Goal: Information Seeking & Learning: Learn about a topic

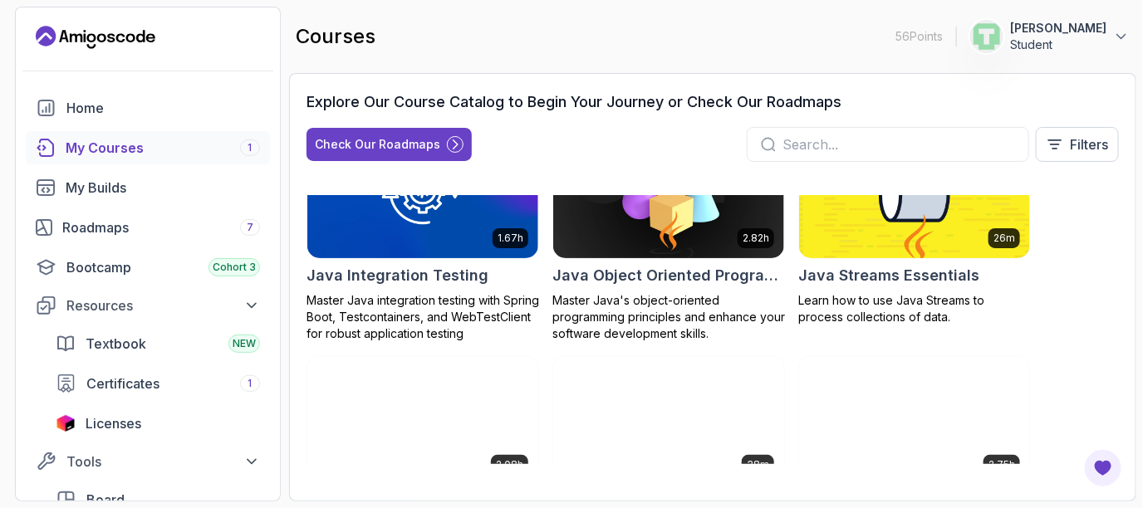
scroll to position [542, 0]
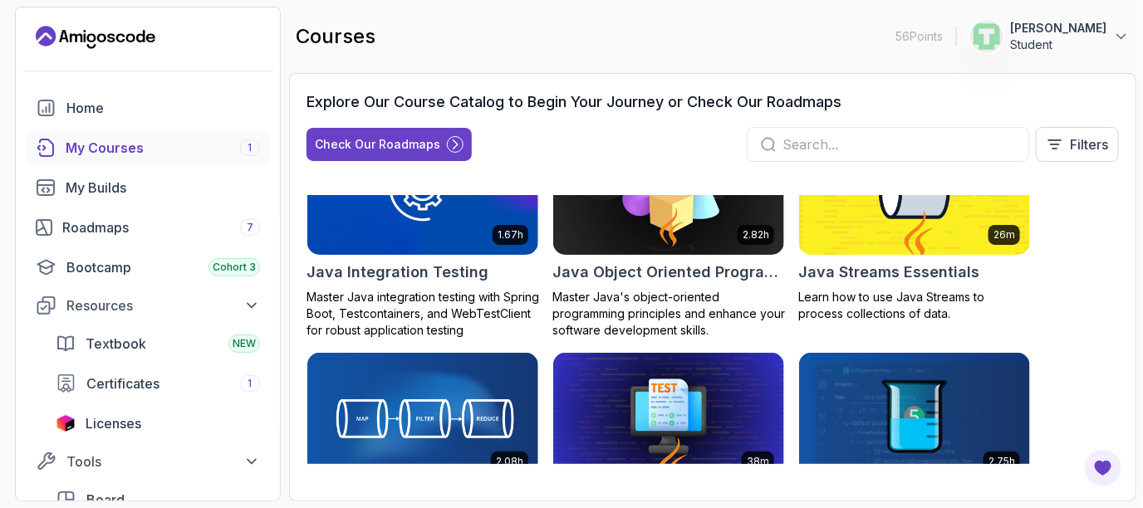
click at [218, 165] on div "Home My Courses 1 My Builds Roadmaps 7 Bootcamp Cohort 3 Resources Textbook NEW…" at bounding box center [148, 343] width 244 height 505
click at [134, 136] on link "My Courses 1" at bounding box center [148, 147] width 244 height 33
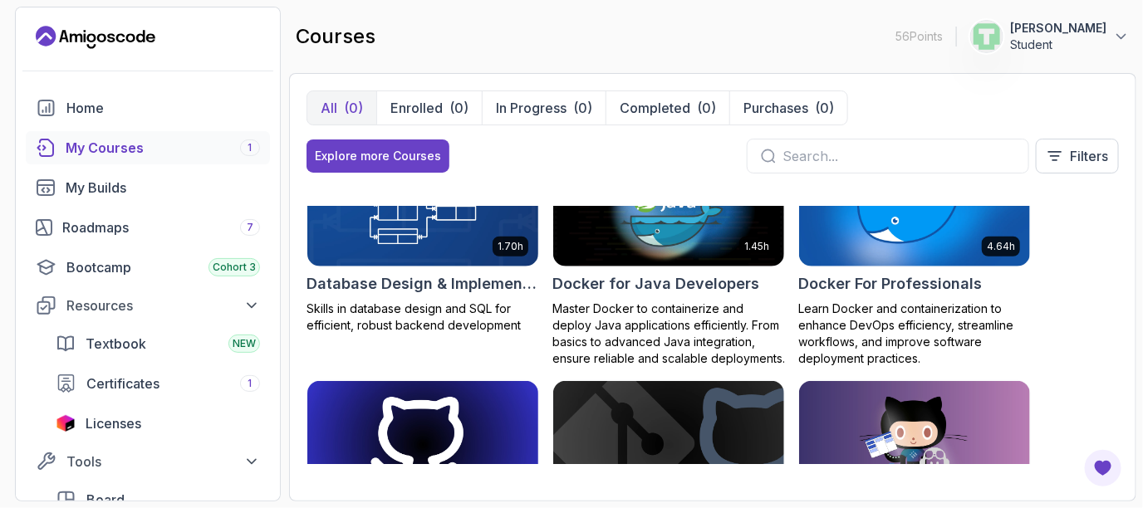
scroll to position [525, 0]
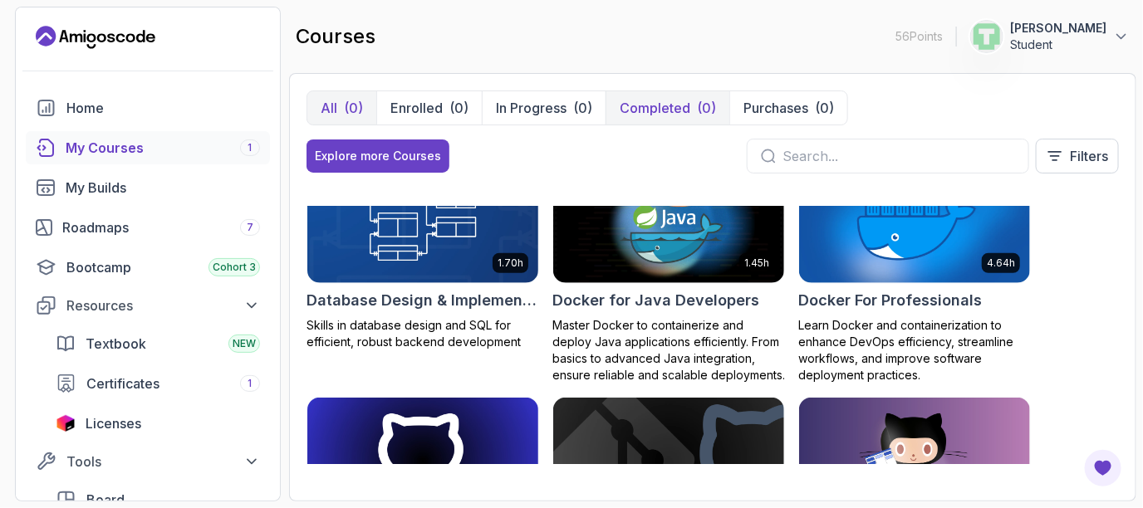
click at [652, 123] on button "Completed (0)" at bounding box center [668, 107] width 124 height 33
click at [659, 104] on p "Completed" at bounding box center [655, 108] width 71 height 20
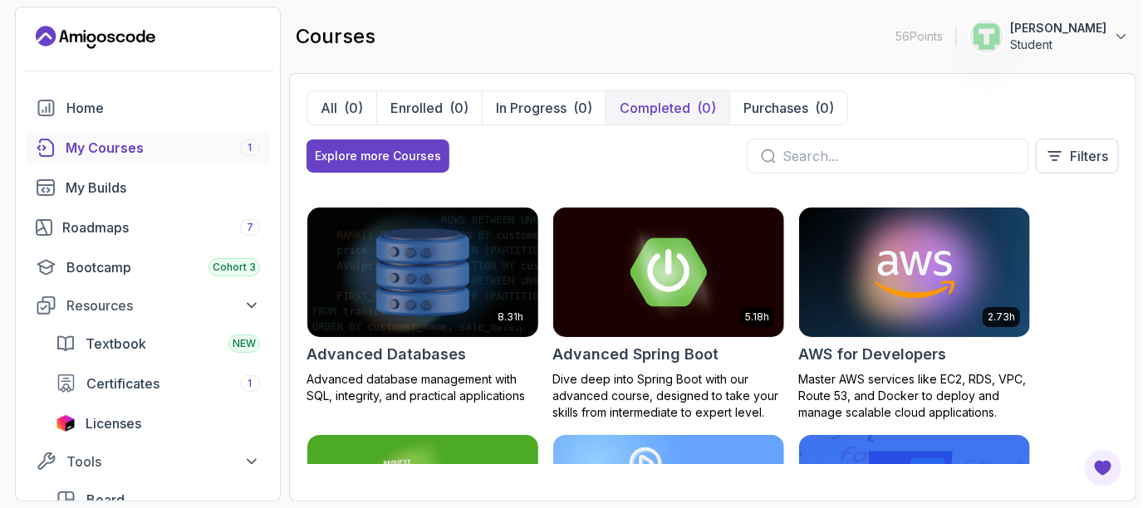
click at [667, 93] on button "Completed (0)" at bounding box center [668, 107] width 124 height 33
click at [666, 101] on p "Completed" at bounding box center [655, 108] width 71 height 20
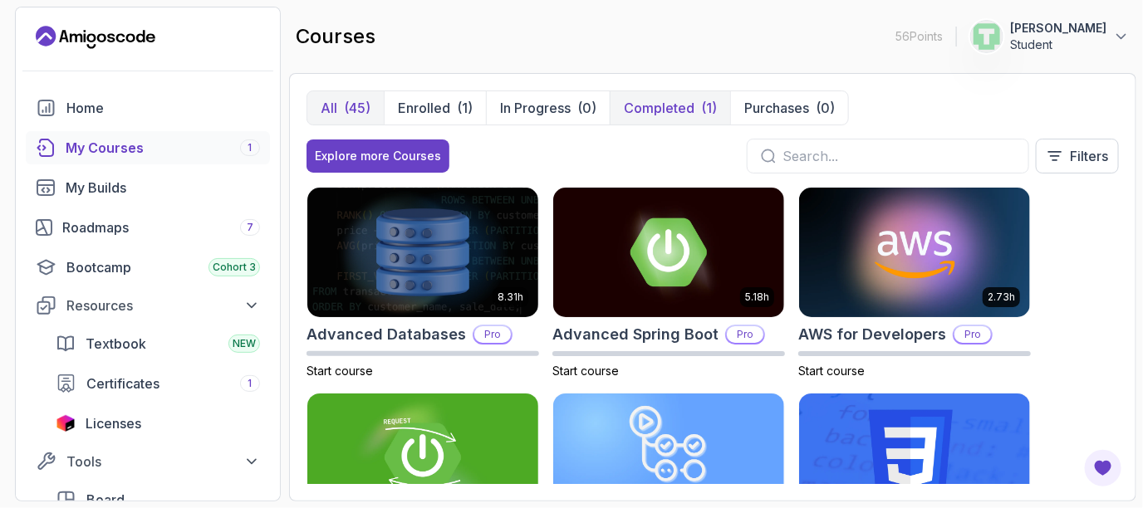
click at [695, 109] on button "Completed (1)" at bounding box center [670, 107] width 120 height 33
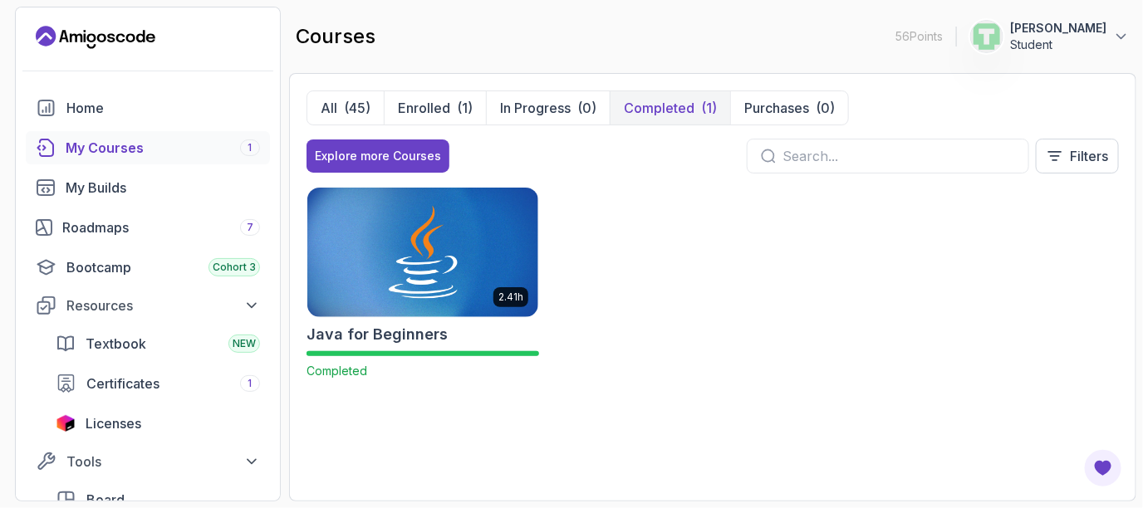
click at [695, 109] on button "Completed (1)" at bounding box center [670, 107] width 120 height 33
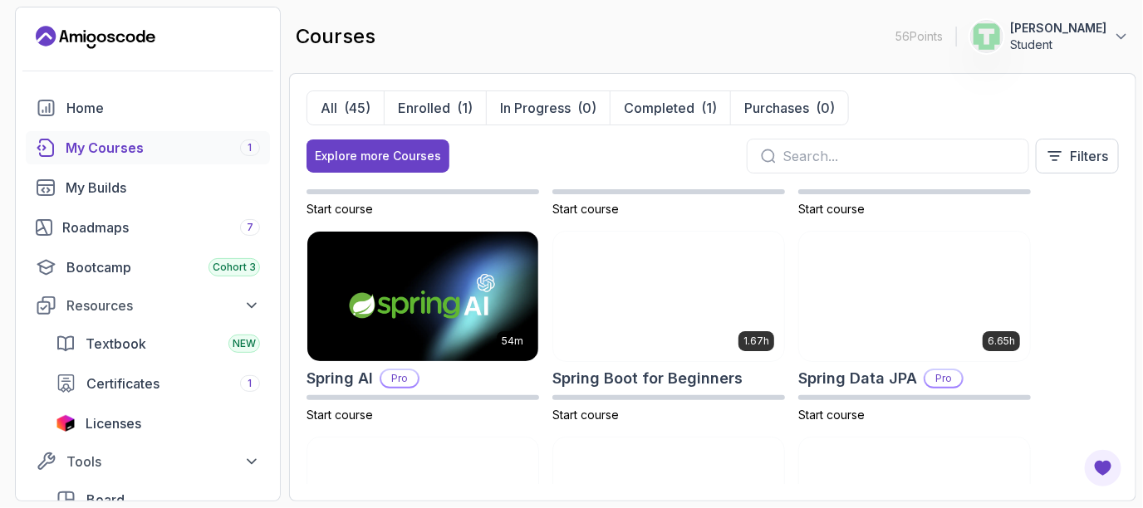
scroll to position [2425, 0]
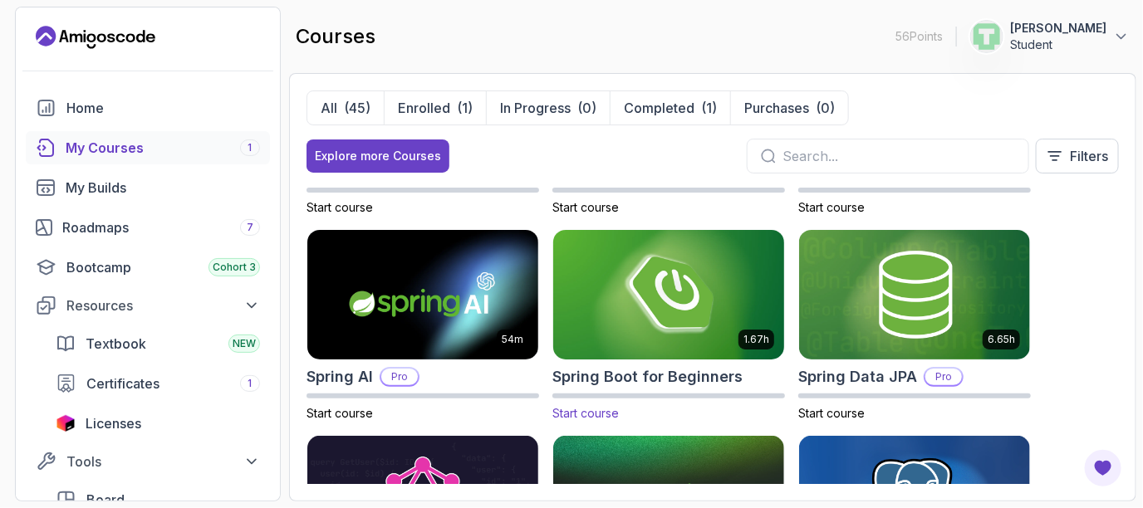
click at [671, 297] on img at bounding box center [669, 294] width 243 height 135
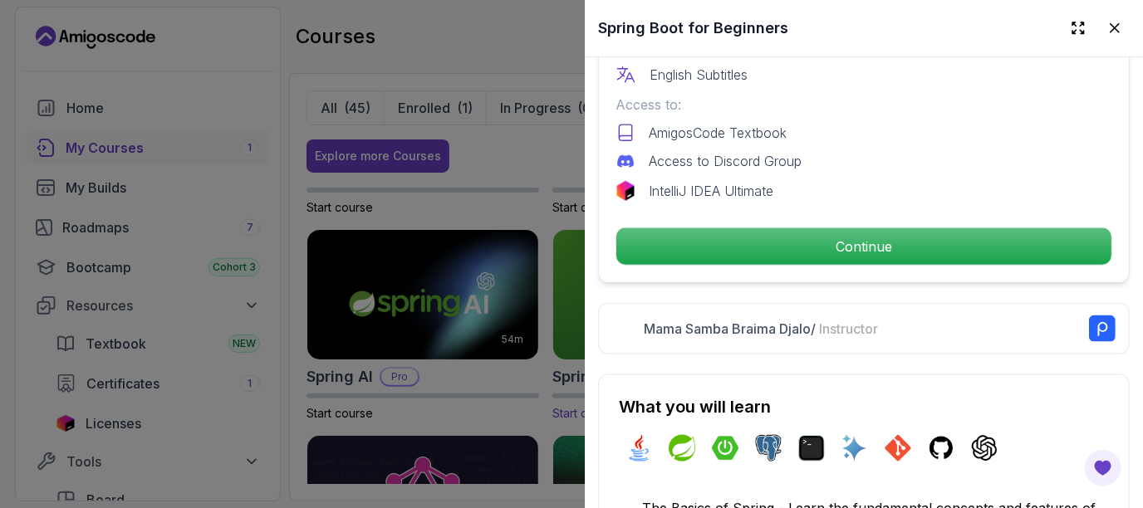
scroll to position [567, 0]
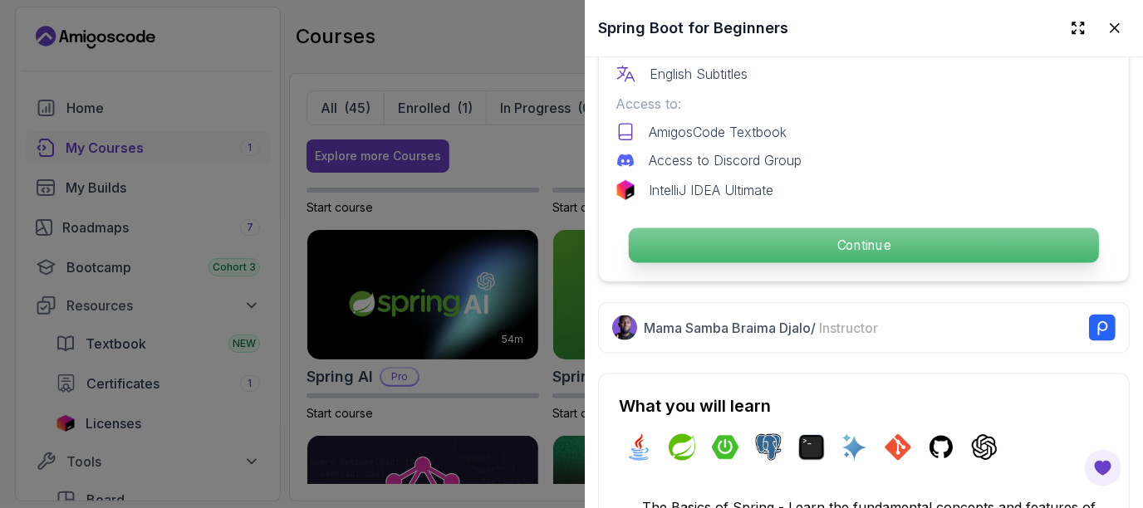
click at [727, 228] on p "Continue" at bounding box center [864, 245] width 470 height 35
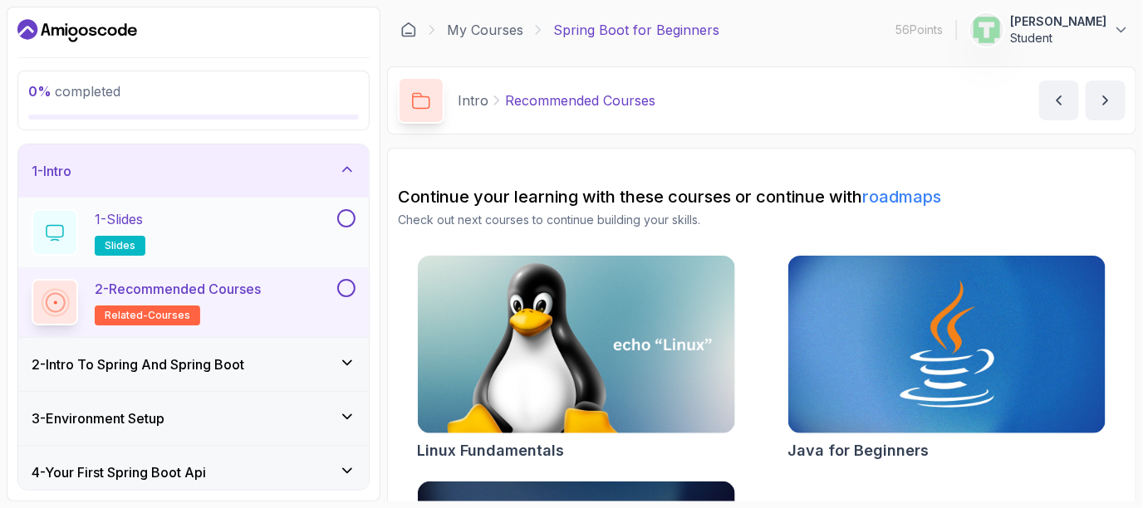
click at [350, 221] on button at bounding box center [346, 218] width 18 height 18
click at [346, 282] on button at bounding box center [346, 288] width 18 height 18
click at [346, 369] on div "2 - Intro To Spring And Spring Boot" at bounding box center [194, 365] width 324 height 20
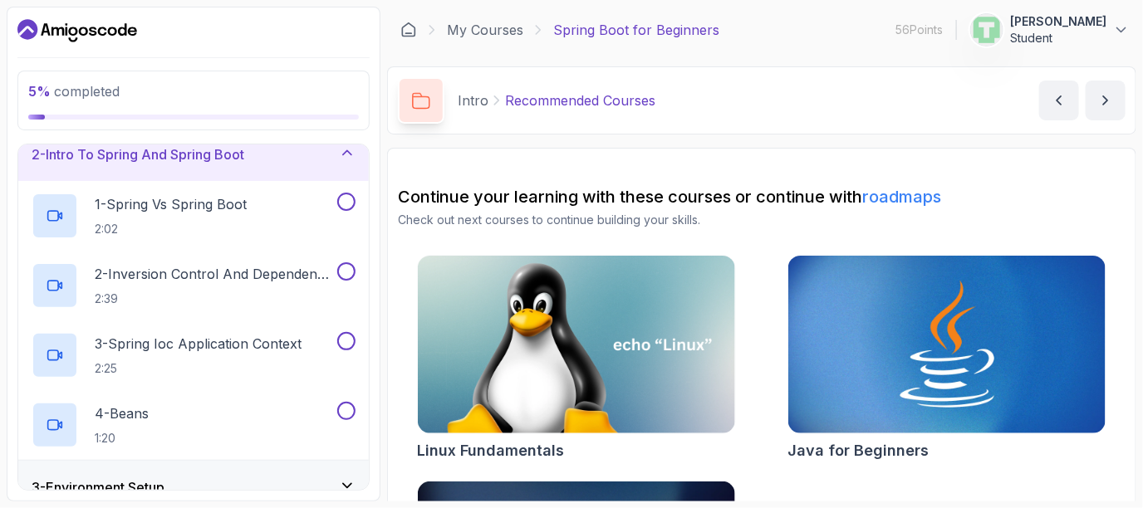
scroll to position [67, 0]
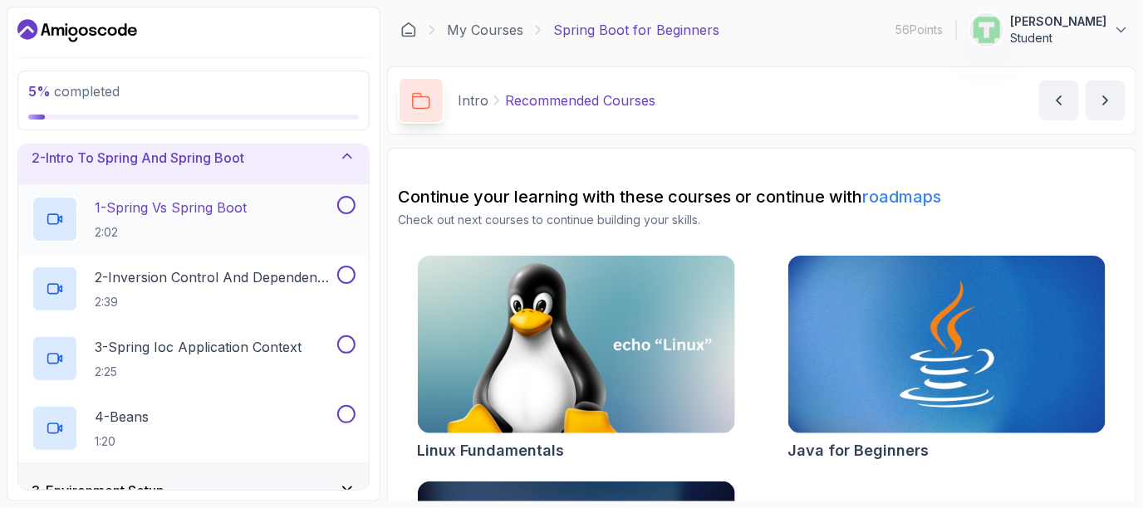
click at [350, 210] on button at bounding box center [346, 205] width 18 height 18
click at [345, 272] on button at bounding box center [346, 275] width 18 height 18
click at [348, 353] on button "3 - Spring Ioc Application Context 2:25" at bounding box center [194, 359] width 324 height 47
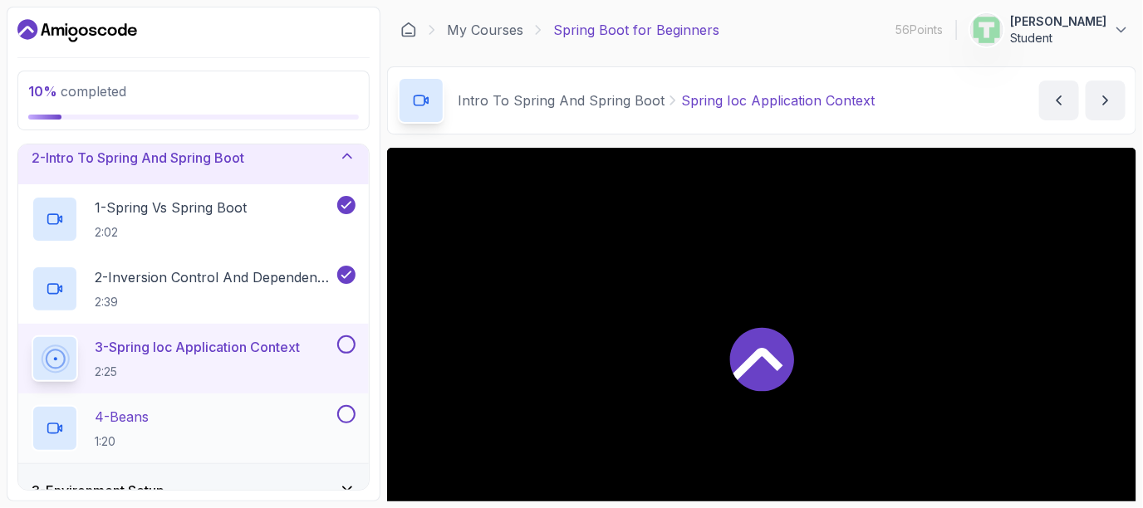
click at [346, 416] on button at bounding box center [346, 414] width 18 height 18
click at [348, 349] on button at bounding box center [346, 345] width 18 height 18
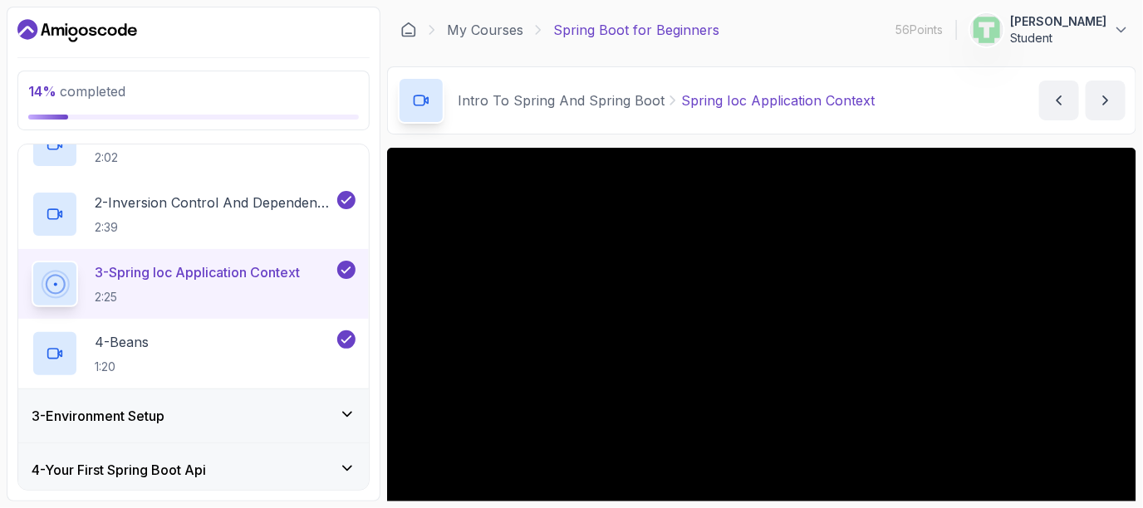
scroll to position [169, 0]
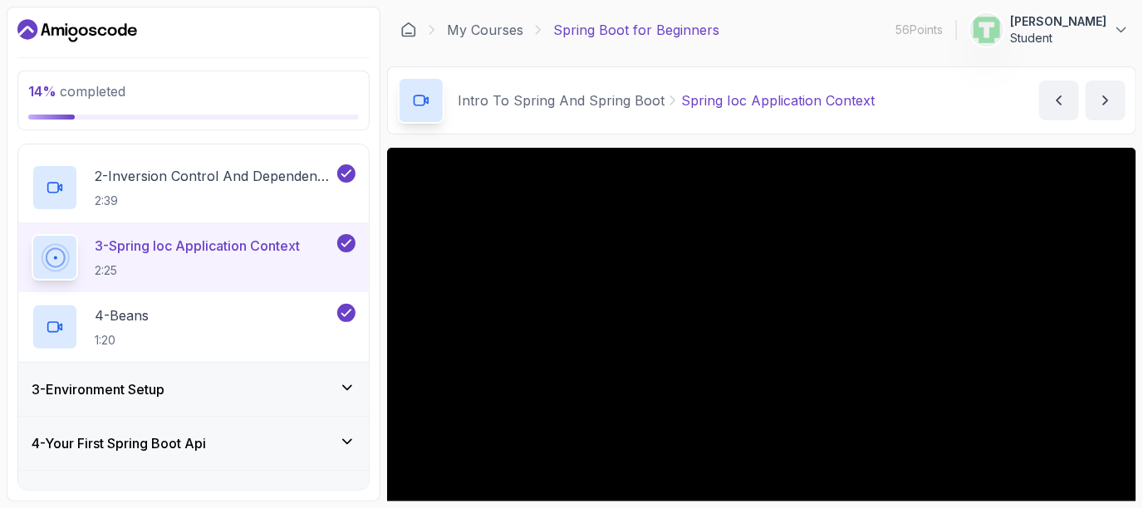
click at [327, 385] on div "3 - Environment Setup" at bounding box center [194, 390] width 324 height 20
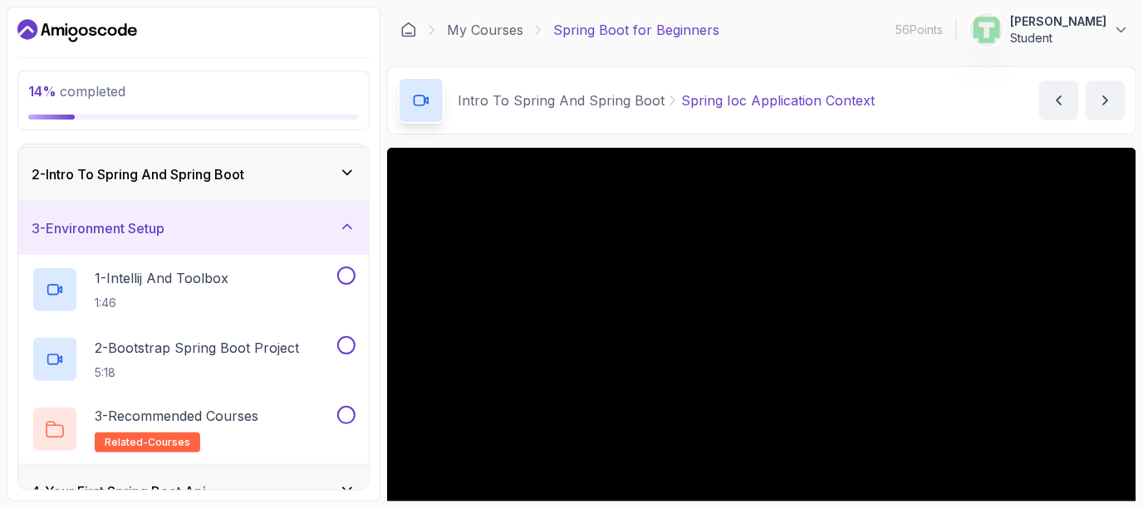
scroll to position [50, 0]
click at [351, 274] on button at bounding box center [346, 277] width 18 height 18
click at [342, 352] on button at bounding box center [346, 346] width 18 height 18
click at [347, 425] on button "3 - Recommended Courses related-courses" at bounding box center [194, 430] width 324 height 47
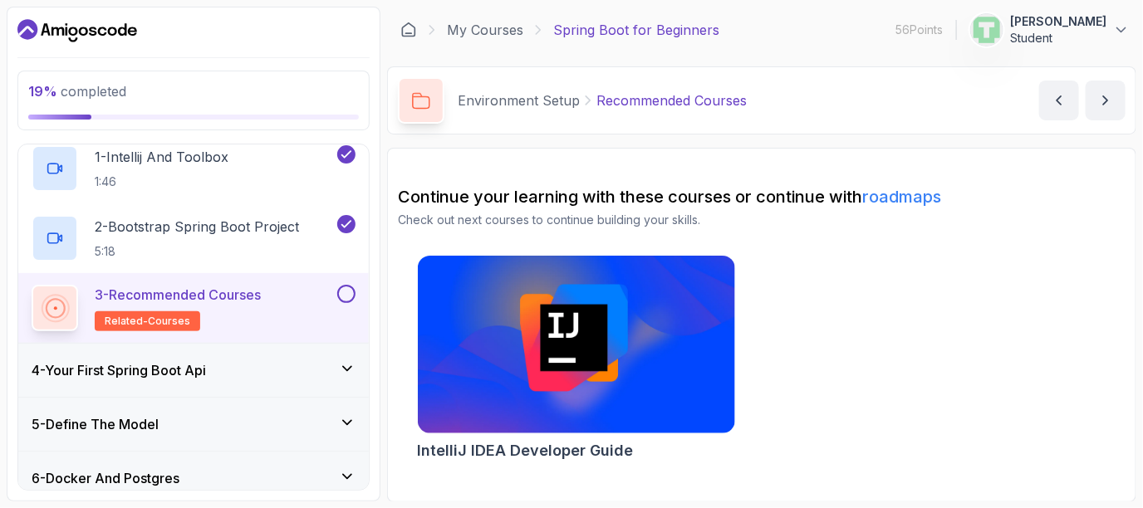
scroll to position [178, 0]
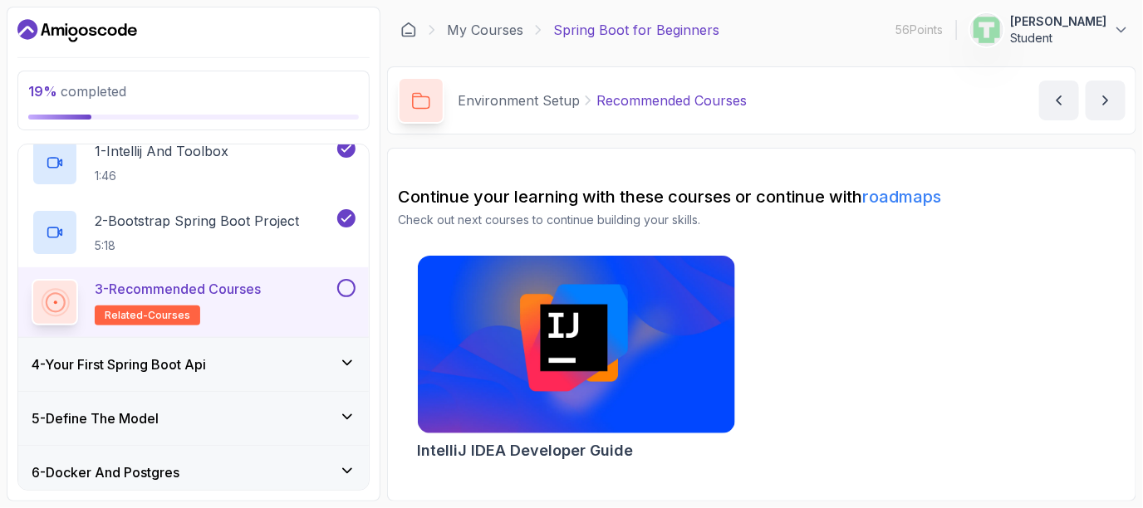
click at [350, 290] on button at bounding box center [346, 288] width 18 height 18
click at [332, 363] on div "4 - Your First Spring Boot Api" at bounding box center [194, 365] width 324 height 20
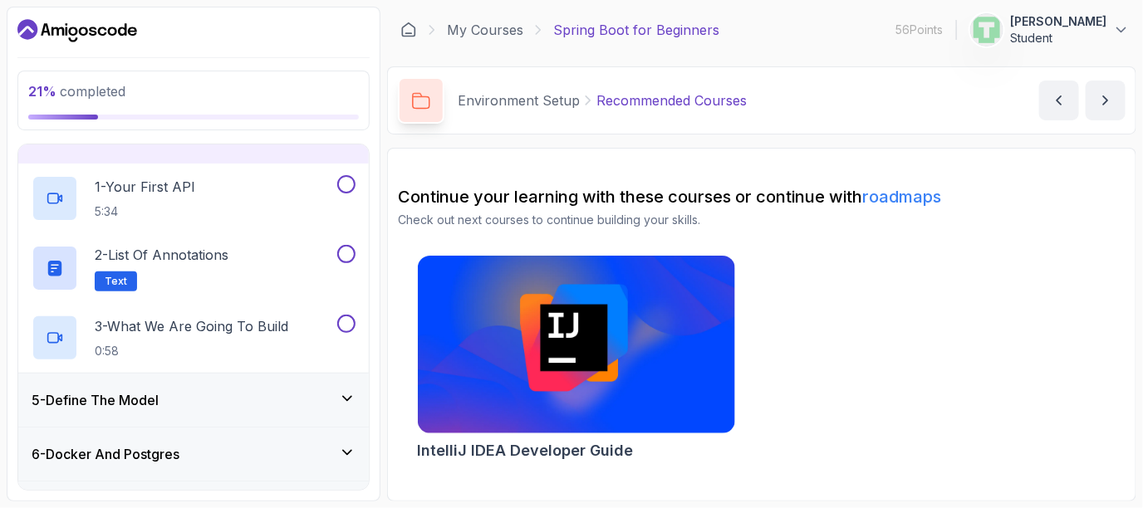
scroll to position [204, 0]
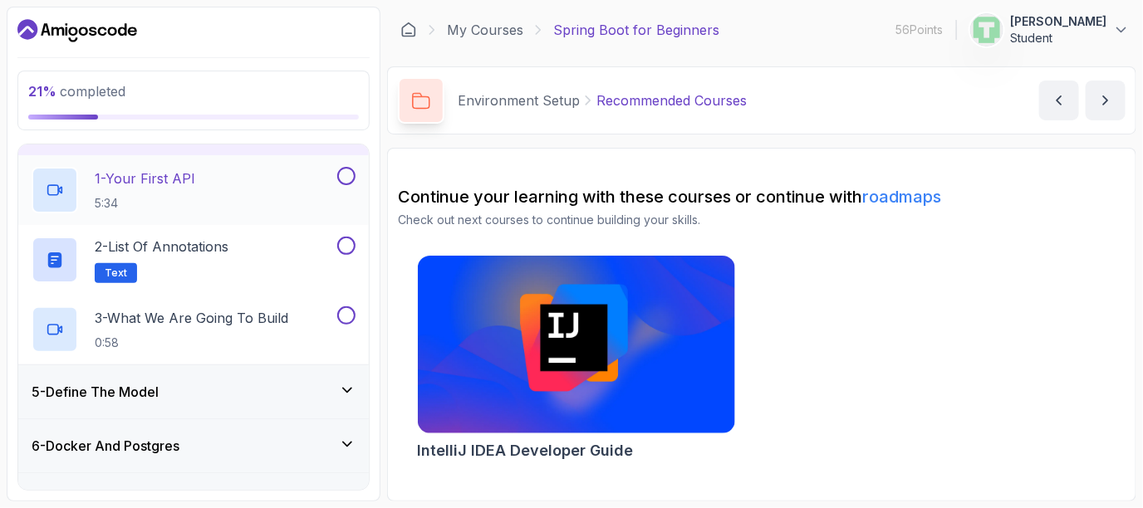
click at [346, 169] on button at bounding box center [346, 176] width 18 height 18
click at [346, 252] on button at bounding box center [346, 246] width 18 height 18
click at [341, 307] on button at bounding box center [346, 316] width 18 height 18
click at [337, 384] on div "5 - Define The Model" at bounding box center [194, 392] width 324 height 20
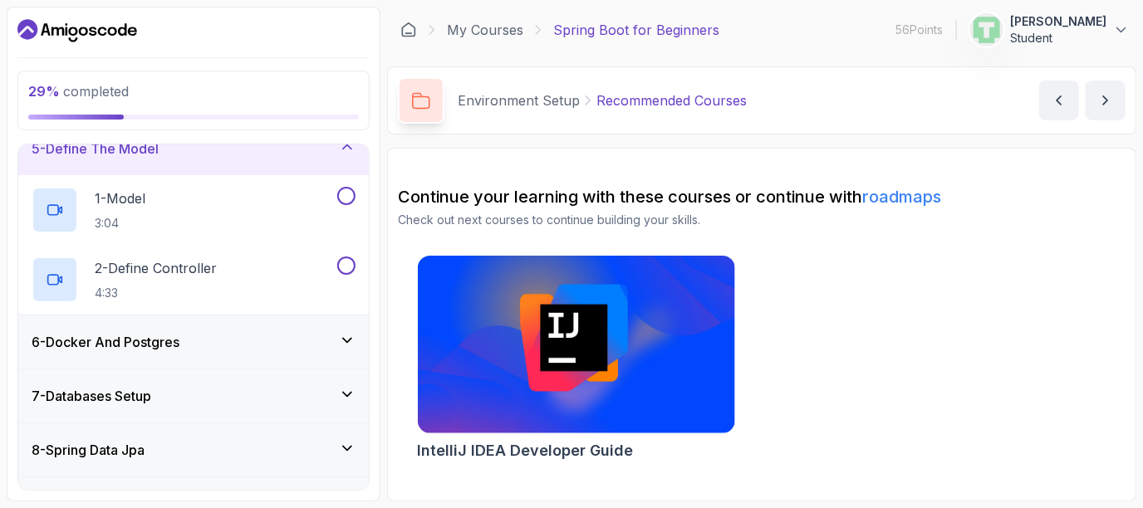
scroll to position [239, 0]
click at [348, 199] on button at bounding box center [346, 195] width 18 height 18
click at [344, 274] on button "2 - Define Controller 4:33" at bounding box center [194, 279] width 324 height 47
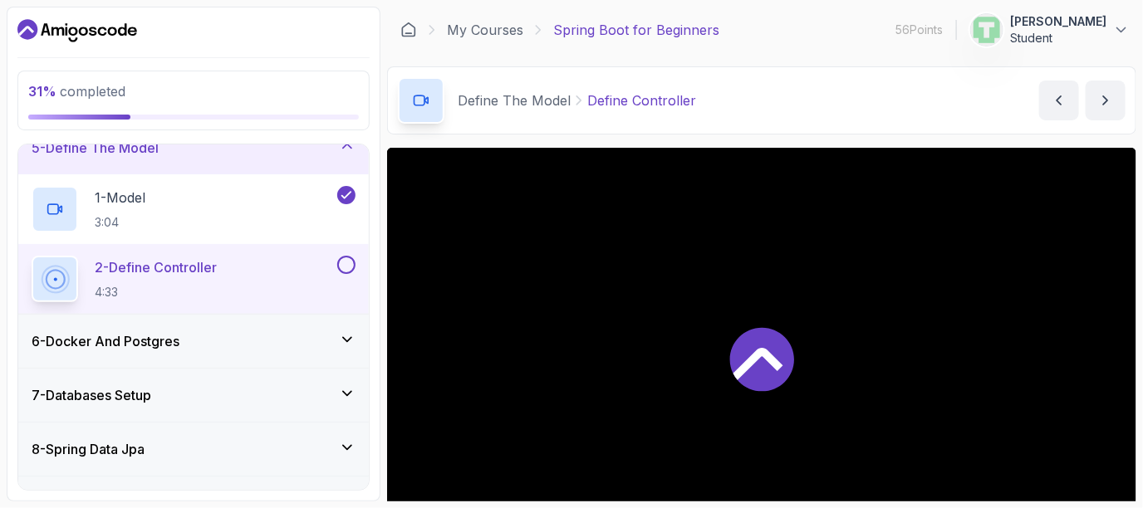
click at [345, 263] on button at bounding box center [346, 265] width 18 height 18
click at [324, 347] on div "6 - Docker And Postgres" at bounding box center [194, 342] width 324 height 20
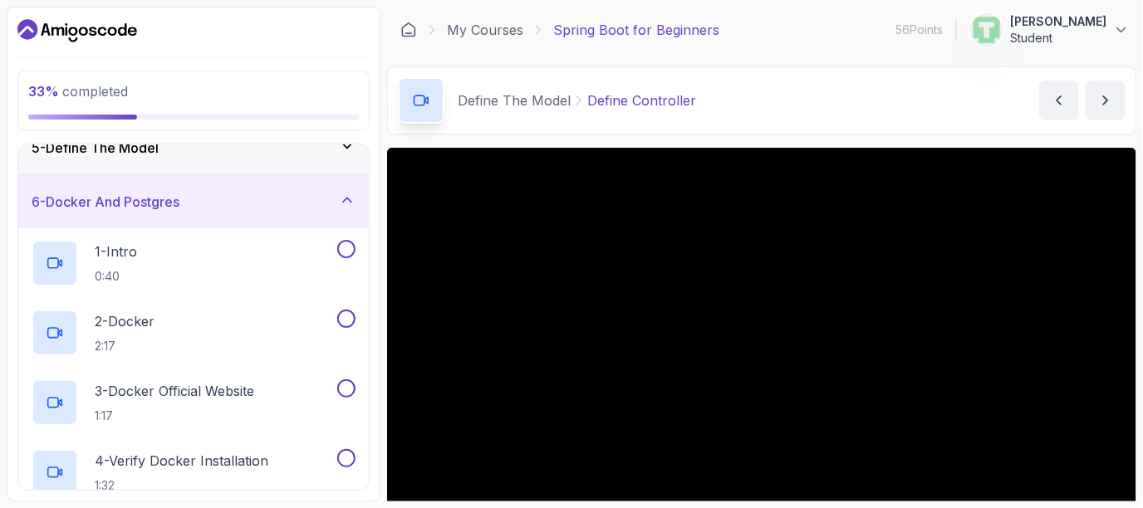
scroll to position [279, 0]
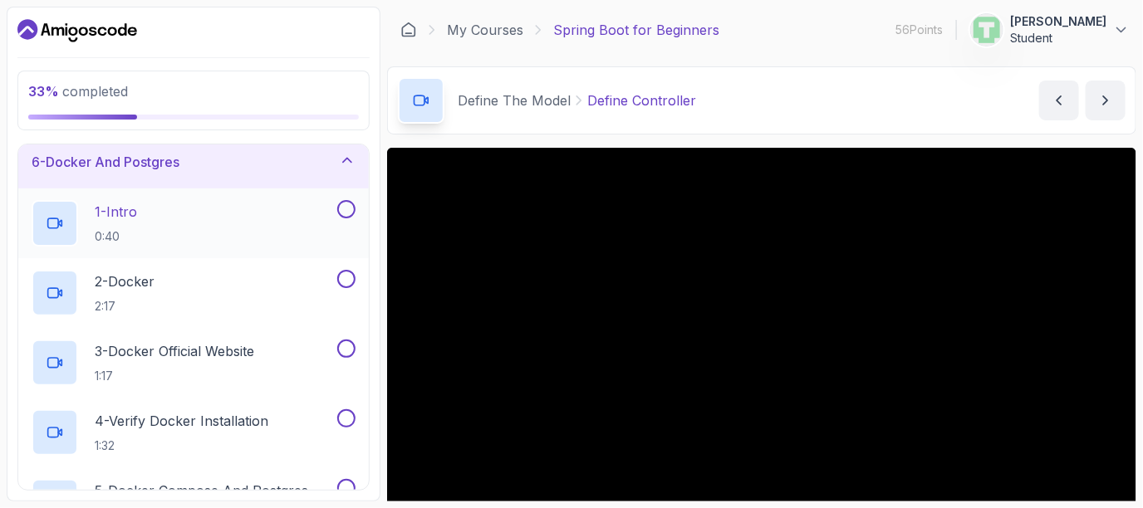
click at [350, 208] on button at bounding box center [346, 209] width 18 height 18
click at [344, 274] on button at bounding box center [346, 279] width 18 height 18
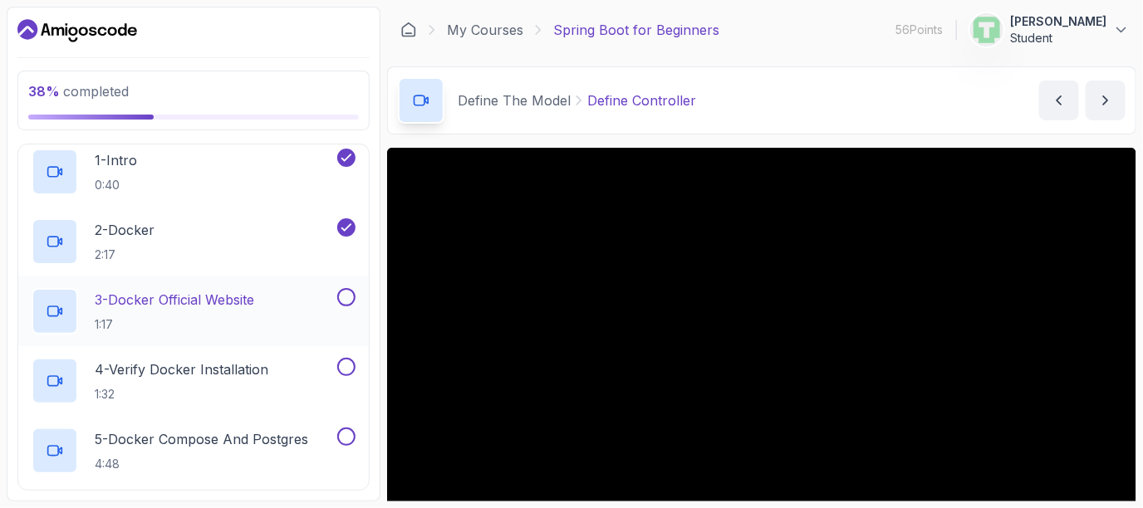
scroll to position [334, 0]
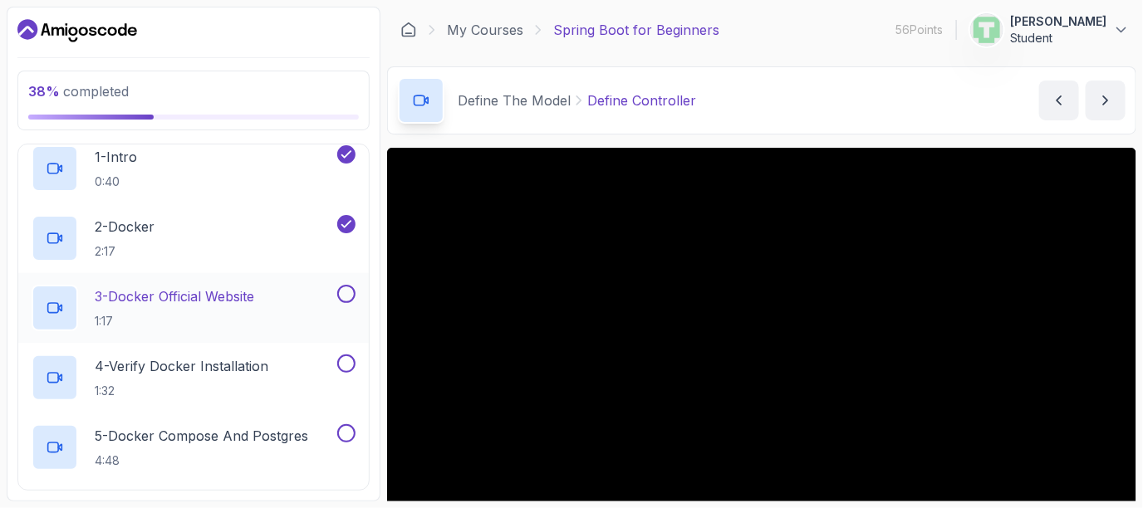
click at [349, 300] on button at bounding box center [346, 294] width 18 height 18
click at [346, 371] on button "4 - Verify Docker Installation 1:32" at bounding box center [194, 378] width 324 height 47
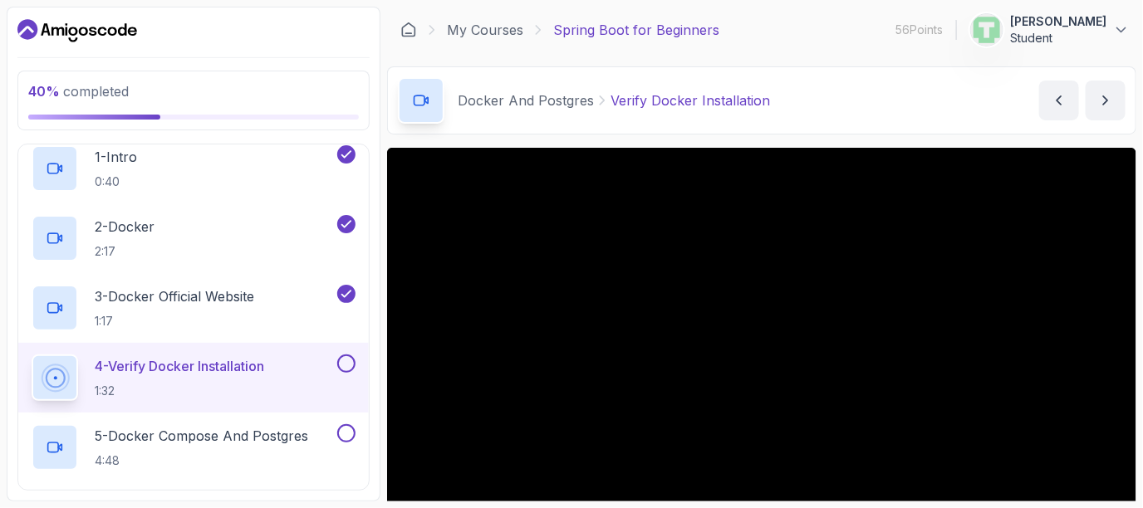
click at [352, 364] on button at bounding box center [346, 364] width 18 height 18
click at [347, 437] on button at bounding box center [346, 434] width 18 height 18
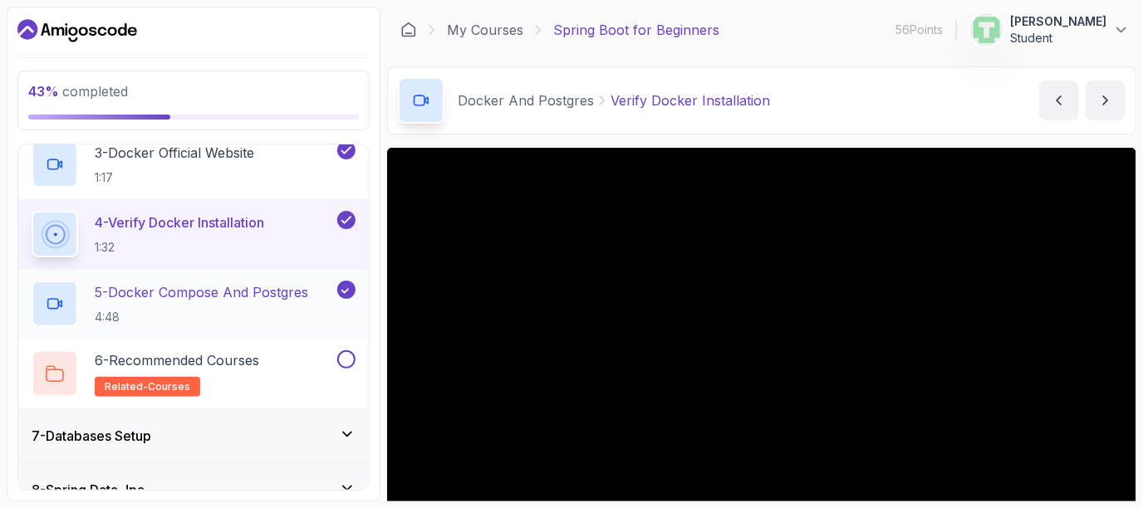
scroll to position [481, 0]
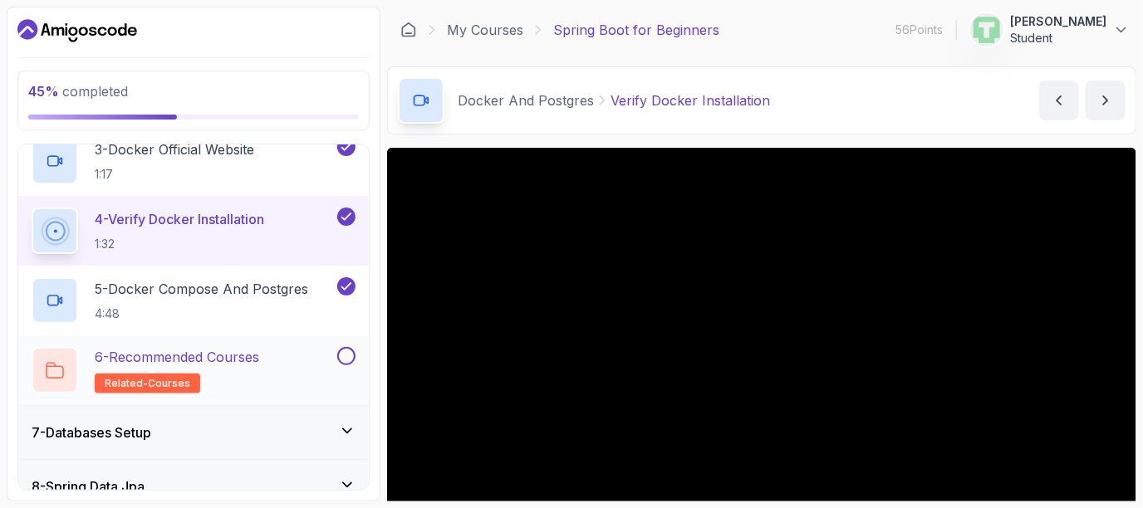
click at [346, 356] on button at bounding box center [346, 356] width 18 height 18
click at [352, 432] on icon at bounding box center [347, 431] width 17 height 17
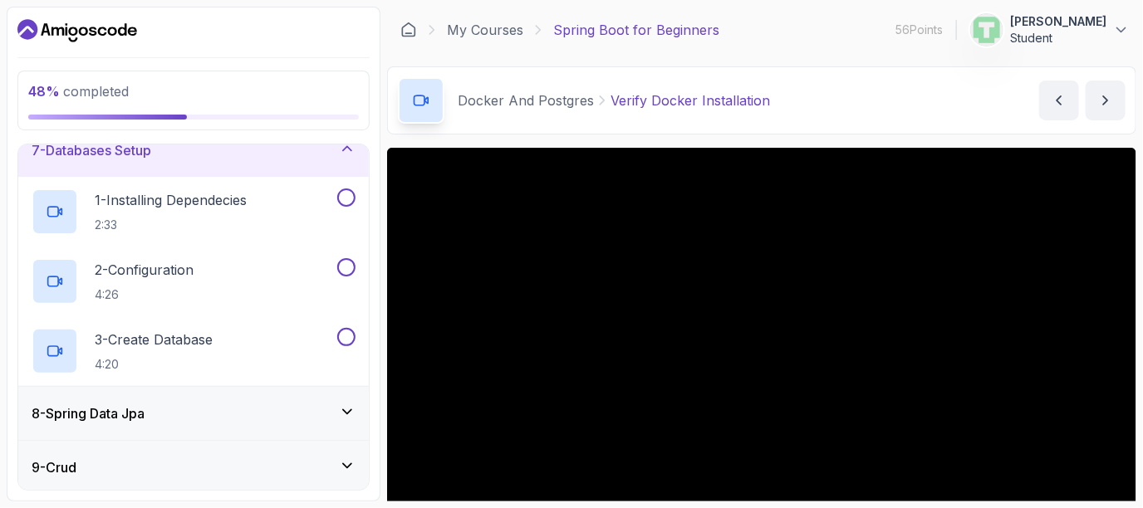
scroll to position [346, 0]
click at [342, 203] on button "1 - Installing Dependecies 2:33" at bounding box center [194, 211] width 324 height 47
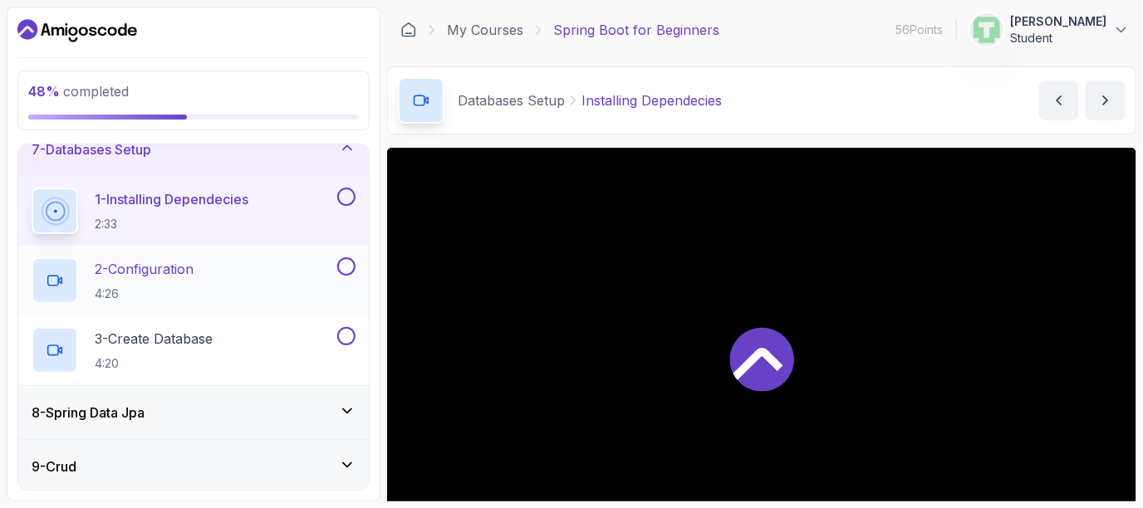
click at [346, 263] on button at bounding box center [346, 267] width 18 height 18
click at [351, 192] on button at bounding box center [346, 197] width 18 height 18
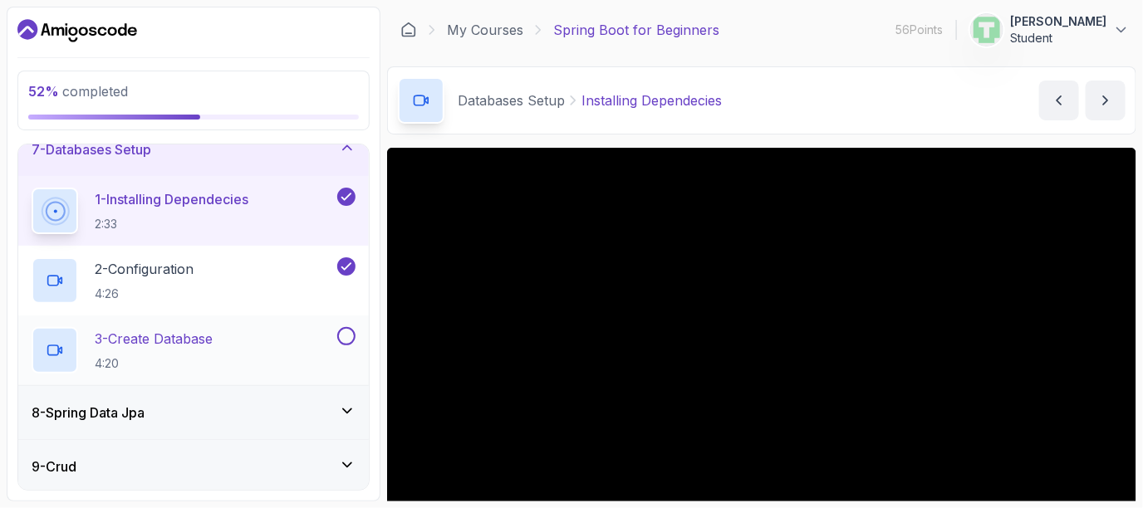
click at [342, 342] on div at bounding box center [345, 336] width 22 height 18
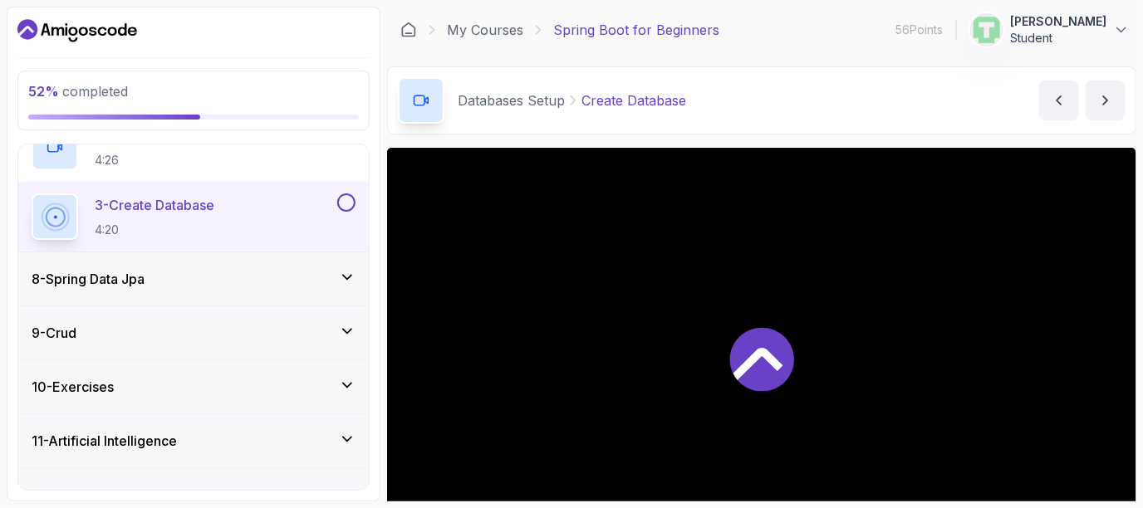
scroll to position [488, 0]
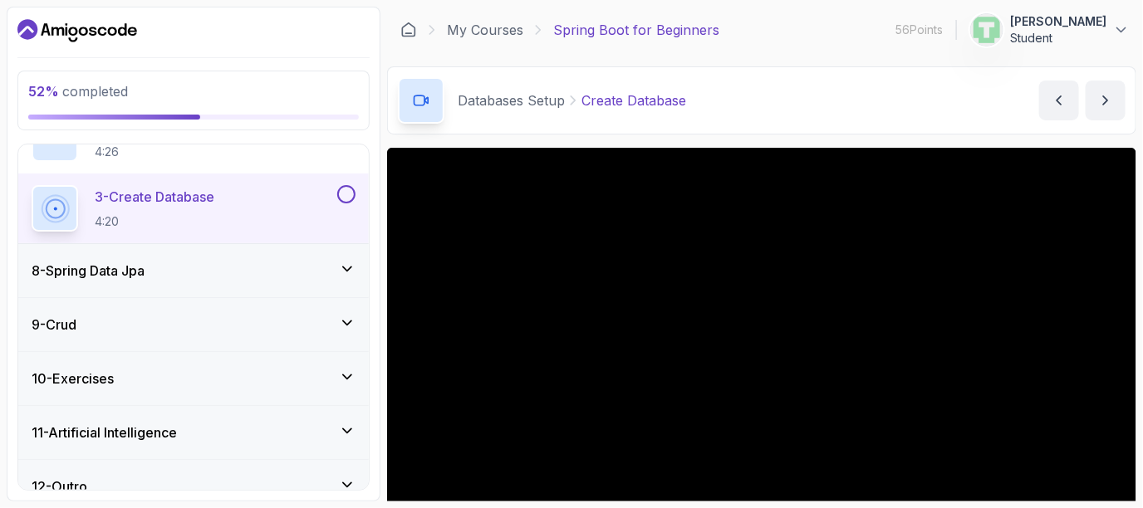
click at [350, 185] on button at bounding box center [346, 194] width 18 height 18
click at [347, 186] on icon at bounding box center [346, 194] width 15 height 17
click at [340, 274] on div "8 - Spring Data Jpa" at bounding box center [194, 271] width 324 height 20
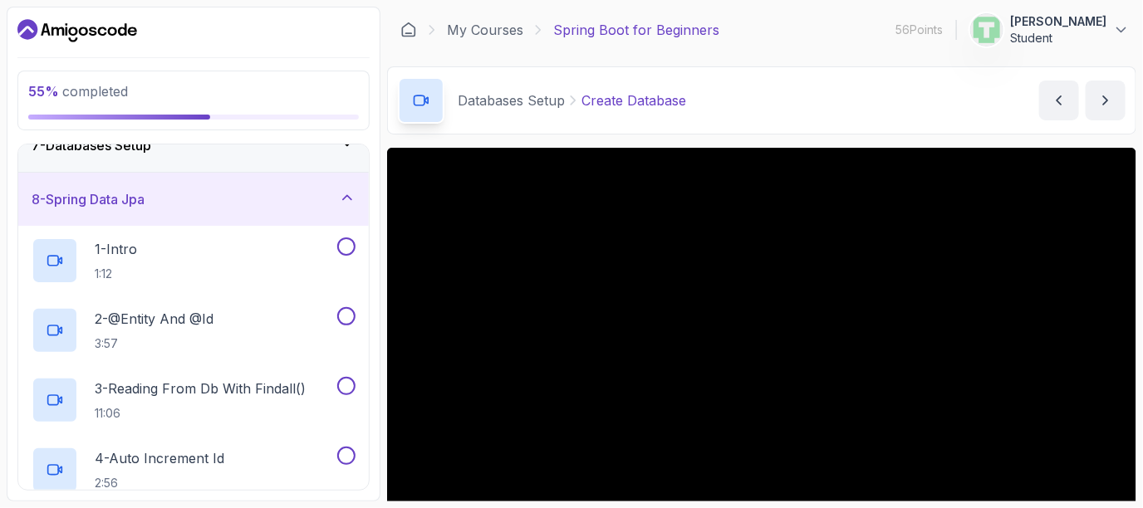
scroll to position [352, 0]
click at [348, 245] on button at bounding box center [346, 244] width 18 height 18
click at [349, 248] on icon at bounding box center [346, 244] width 15 height 17
click at [352, 247] on button at bounding box center [346, 244] width 18 height 18
click at [351, 315] on button at bounding box center [346, 314] width 18 height 18
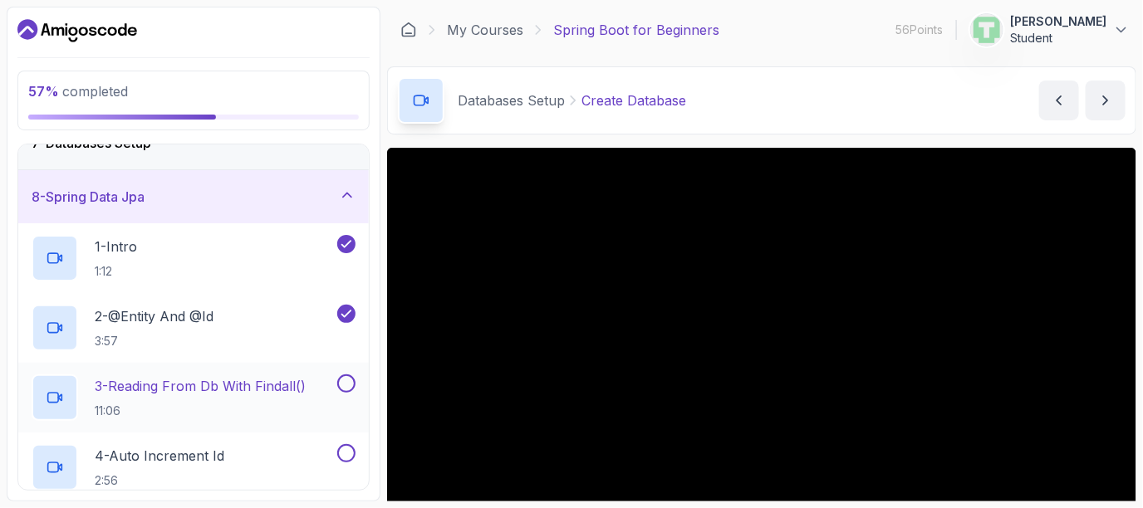
click at [354, 376] on button at bounding box center [346, 384] width 18 height 18
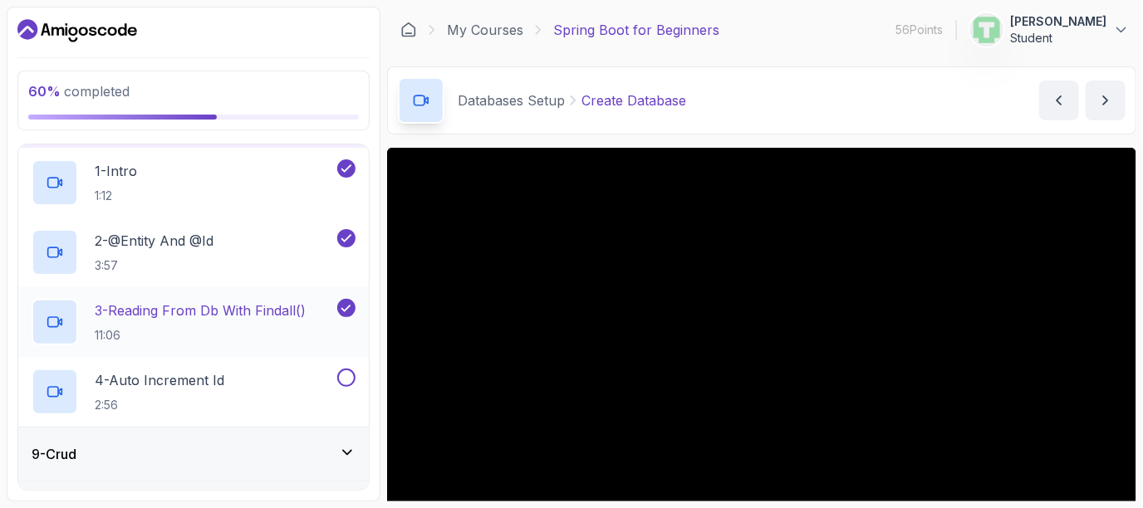
scroll to position [485, 0]
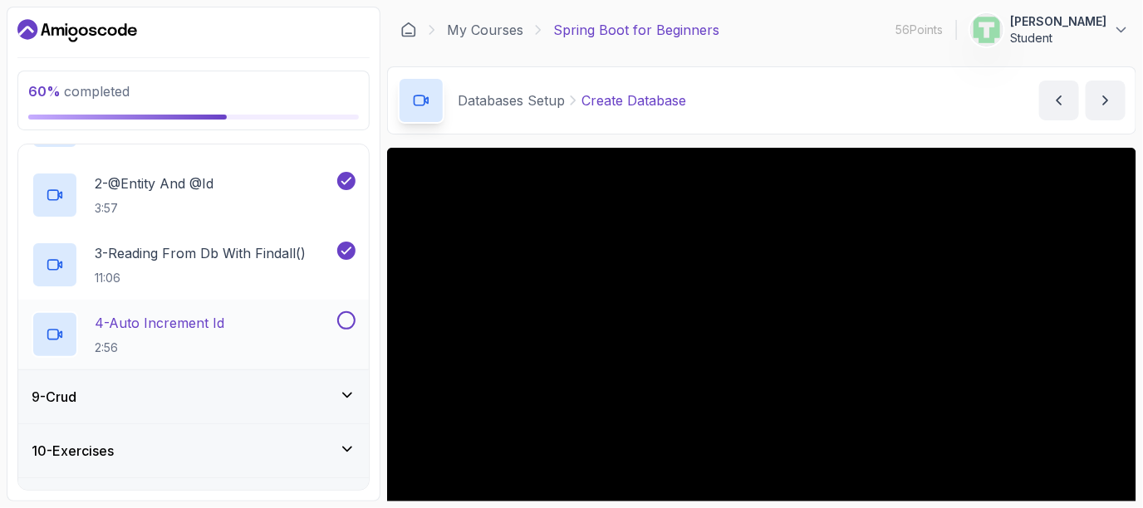
click at [345, 316] on button at bounding box center [346, 321] width 18 height 18
click at [343, 409] on div "9 - Crud" at bounding box center [193, 397] width 351 height 53
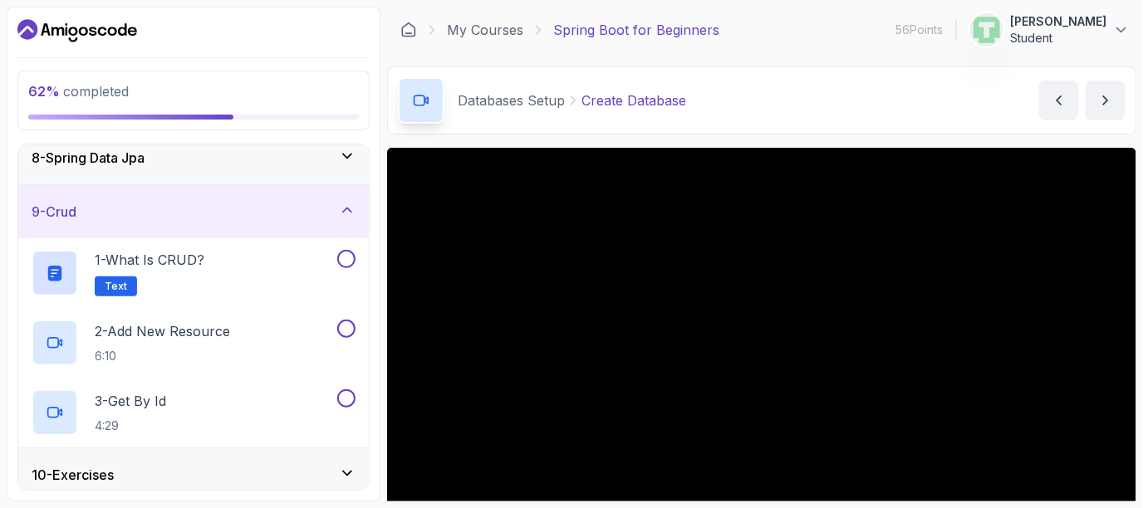
scroll to position [392, 0]
click at [342, 251] on button at bounding box center [346, 258] width 18 height 18
click at [344, 327] on button at bounding box center [346, 328] width 18 height 18
click at [347, 405] on button "3 - Get By Id 4:29" at bounding box center [194, 412] width 324 height 47
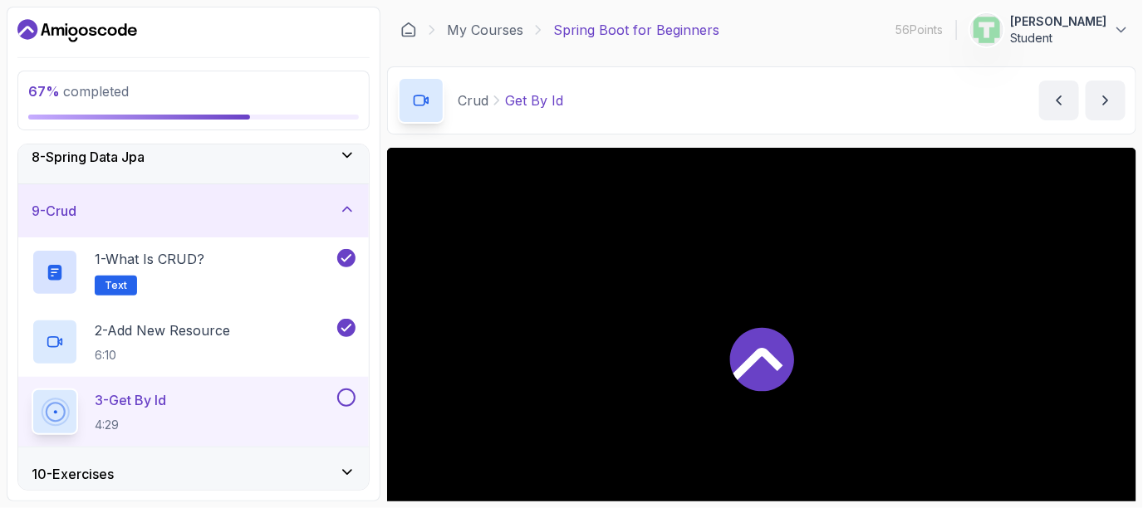
click at [349, 394] on button at bounding box center [346, 398] width 18 height 18
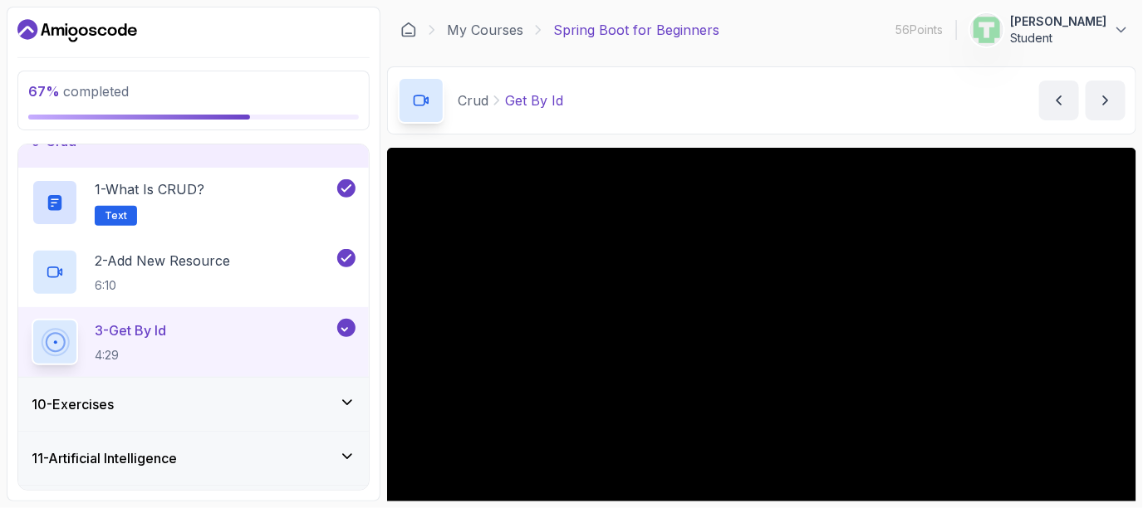
scroll to position [507, 0]
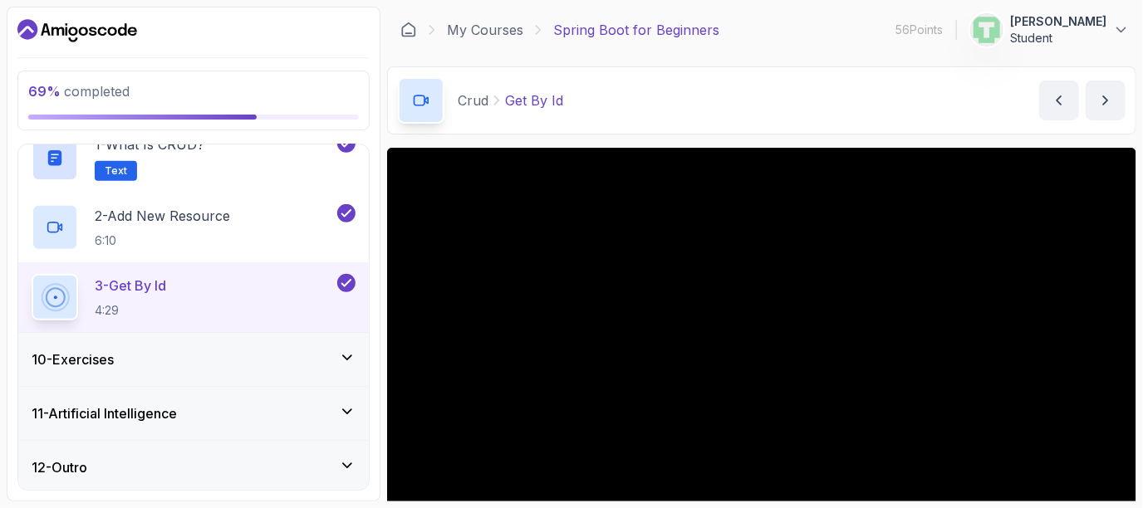
click at [347, 358] on icon at bounding box center [347, 358] width 17 height 17
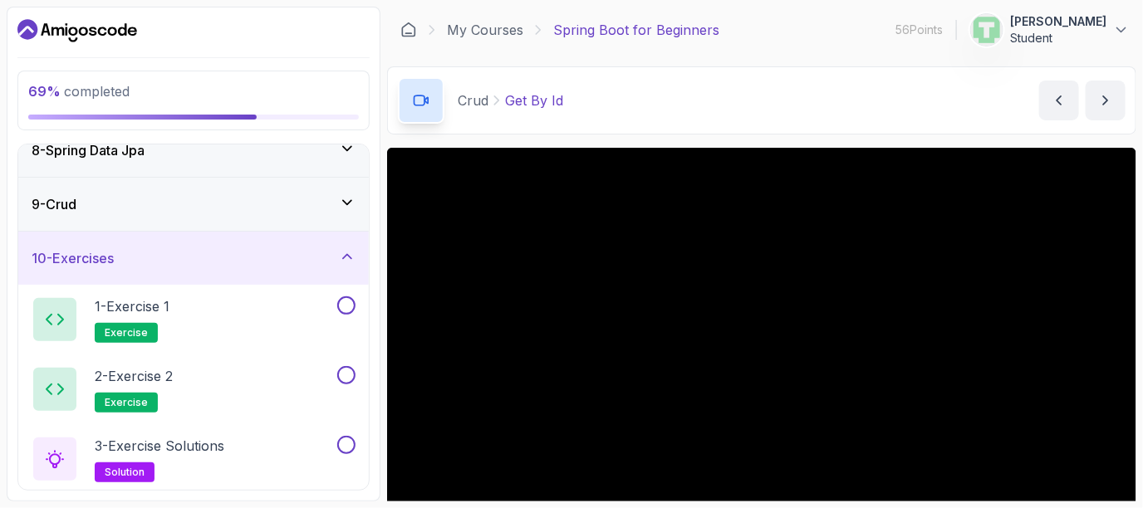
scroll to position [403, 0]
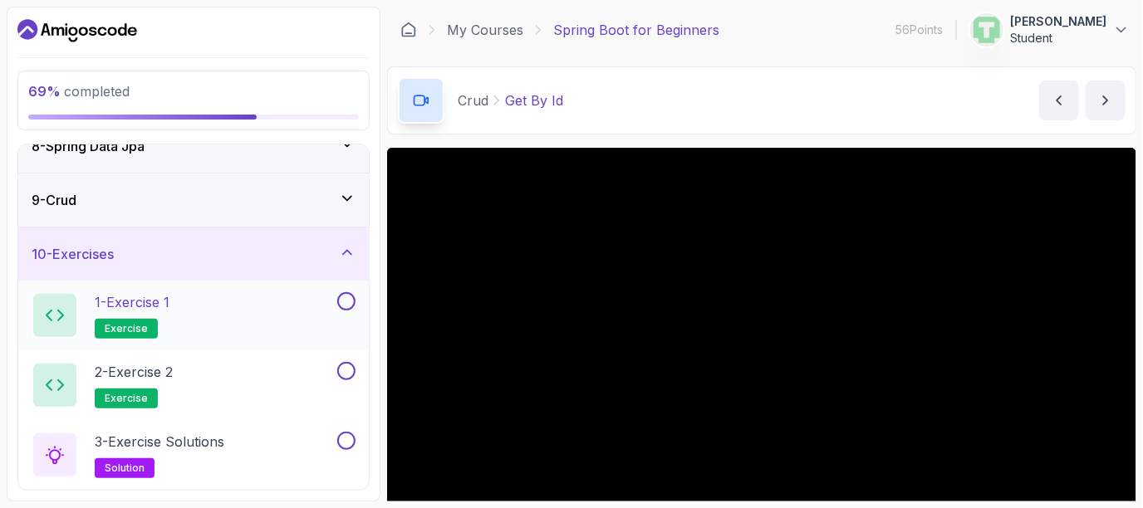
click at [350, 296] on button at bounding box center [346, 301] width 18 height 18
click at [342, 368] on button at bounding box center [346, 371] width 18 height 18
click at [346, 443] on button at bounding box center [346, 441] width 18 height 18
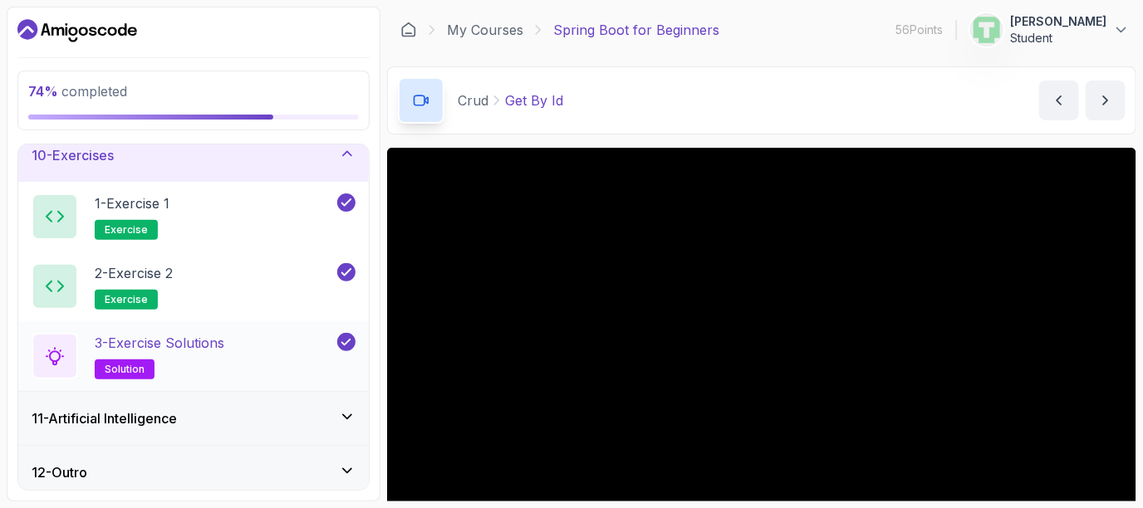
scroll to position [507, 0]
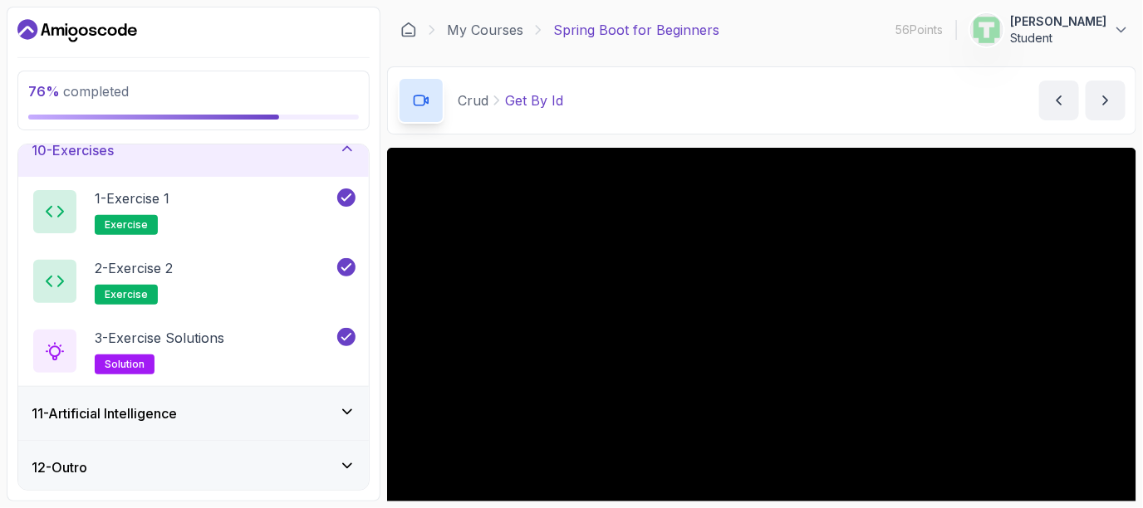
click at [354, 415] on icon at bounding box center [347, 412] width 17 height 17
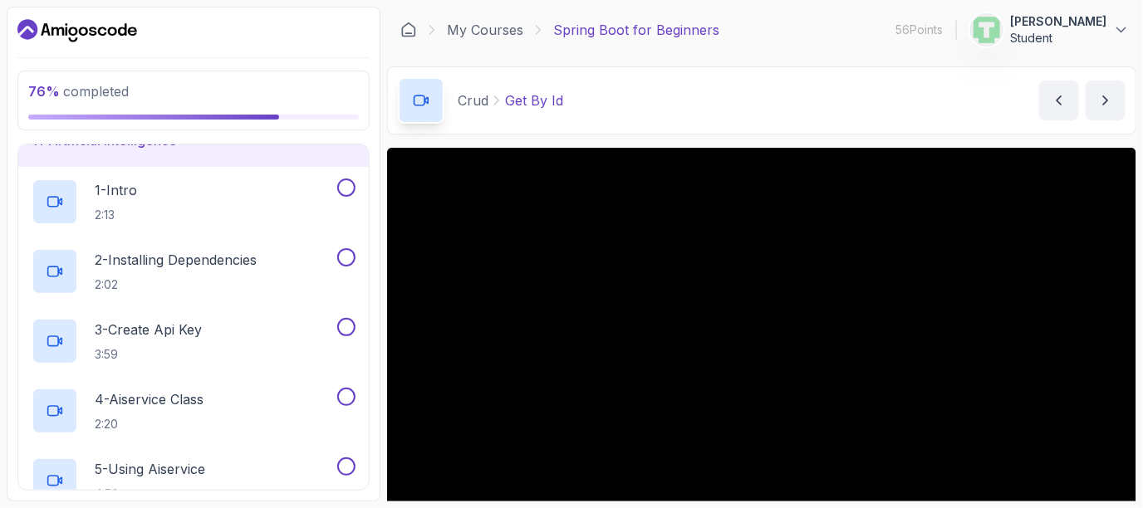
scroll to position [598, 0]
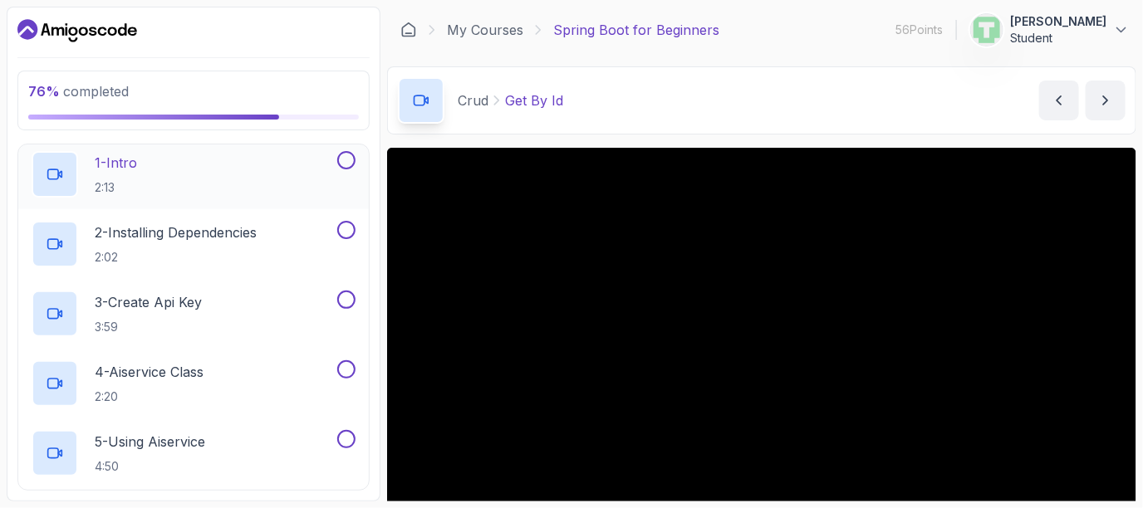
click at [346, 157] on button at bounding box center [346, 160] width 18 height 18
click at [342, 228] on button at bounding box center [346, 230] width 18 height 18
click at [345, 299] on button at bounding box center [346, 300] width 18 height 18
click at [342, 366] on button at bounding box center [346, 370] width 18 height 18
click at [346, 436] on button at bounding box center [346, 439] width 18 height 18
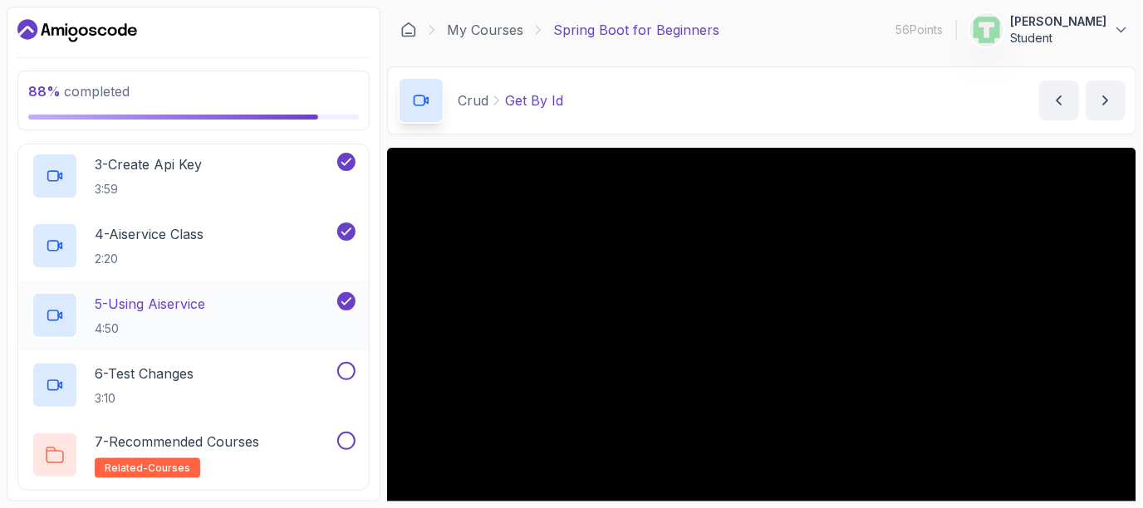
scroll to position [737, 0]
click at [346, 370] on button at bounding box center [346, 370] width 18 height 18
click at [351, 438] on button at bounding box center [346, 440] width 18 height 18
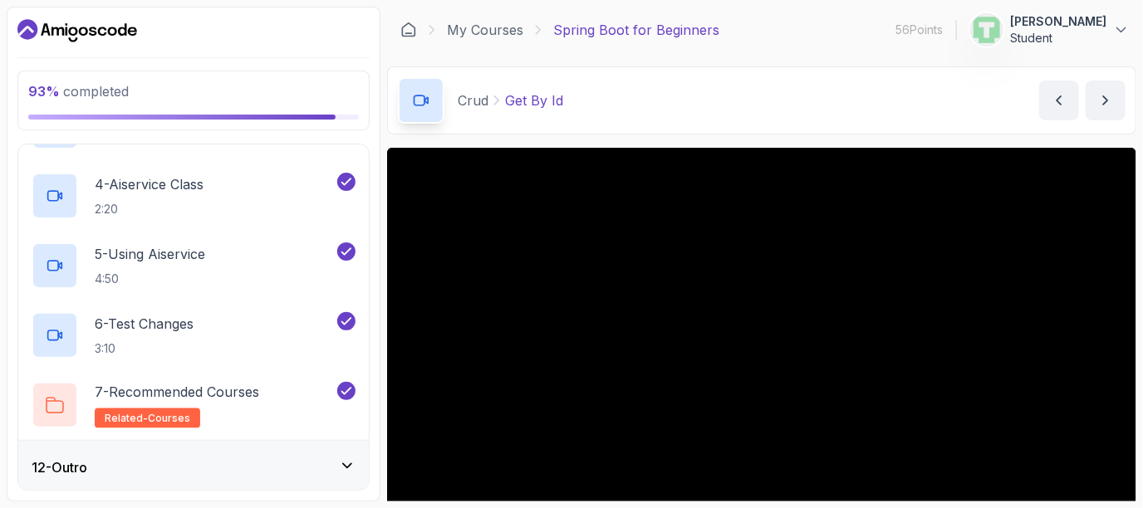
click at [345, 447] on div "12 - Outro" at bounding box center [193, 467] width 351 height 53
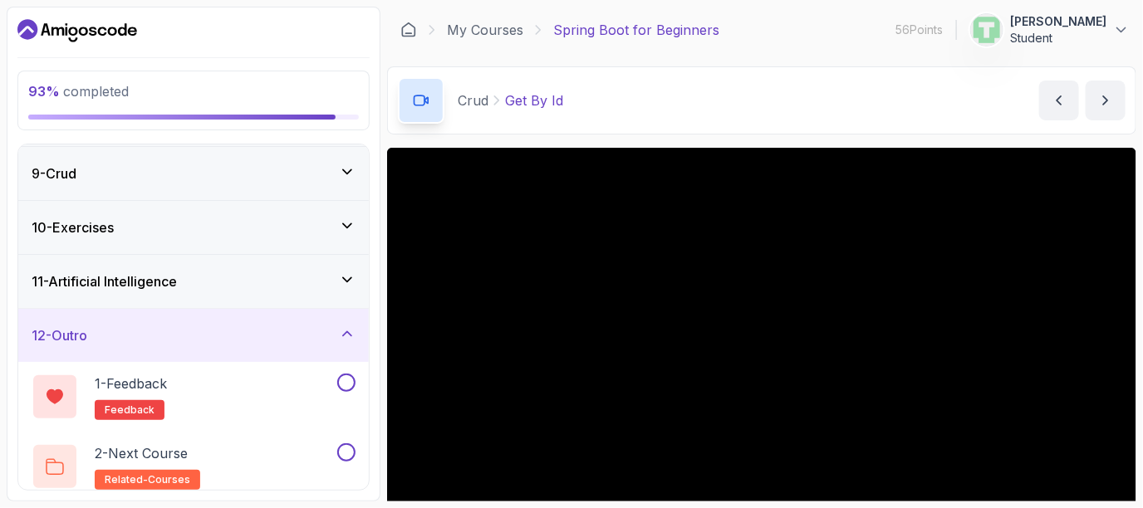
scroll to position [437, 0]
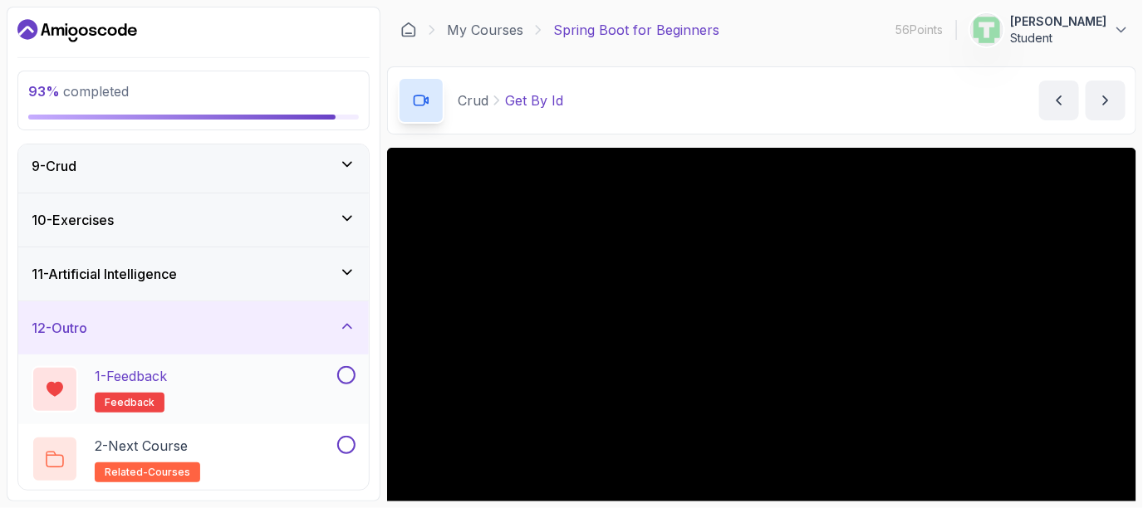
click at [347, 379] on div at bounding box center [345, 375] width 22 height 18
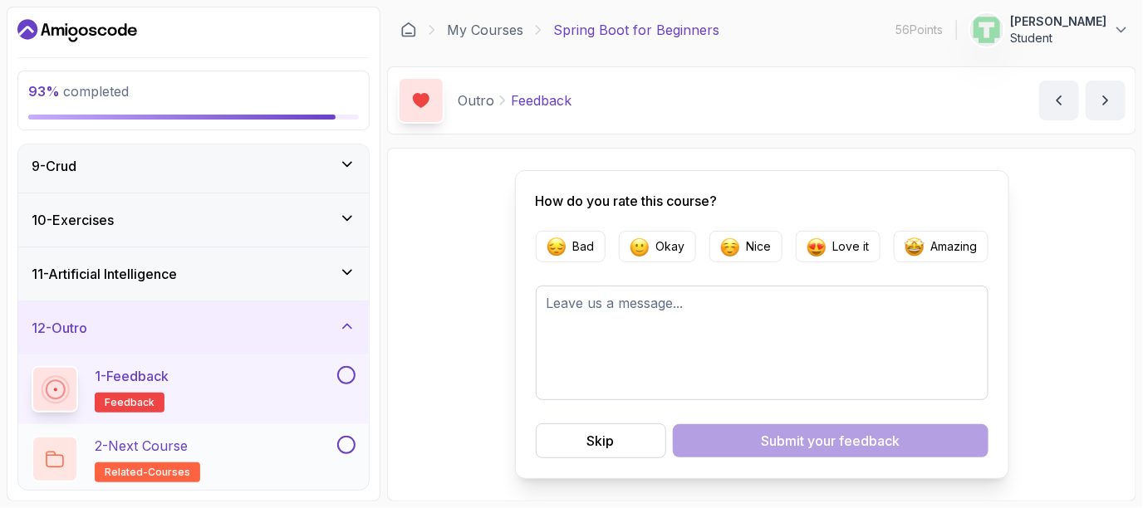
click at [351, 441] on button at bounding box center [346, 445] width 18 height 18
click at [347, 384] on button "1 - Feedback feedback" at bounding box center [194, 389] width 324 height 47
click at [345, 372] on button at bounding box center [346, 375] width 18 height 18
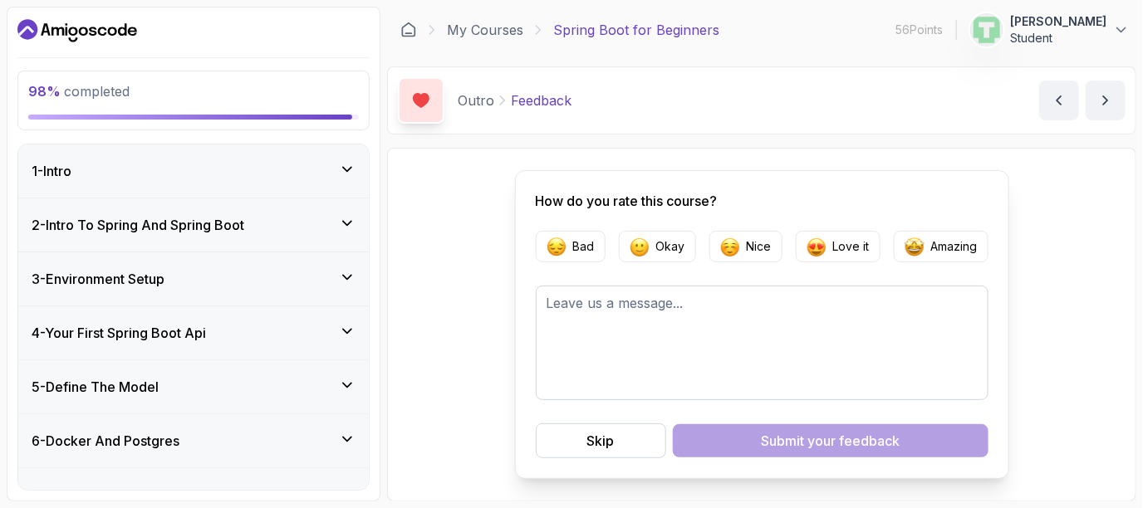
click at [351, 148] on div "1 - Intro" at bounding box center [193, 171] width 351 height 53
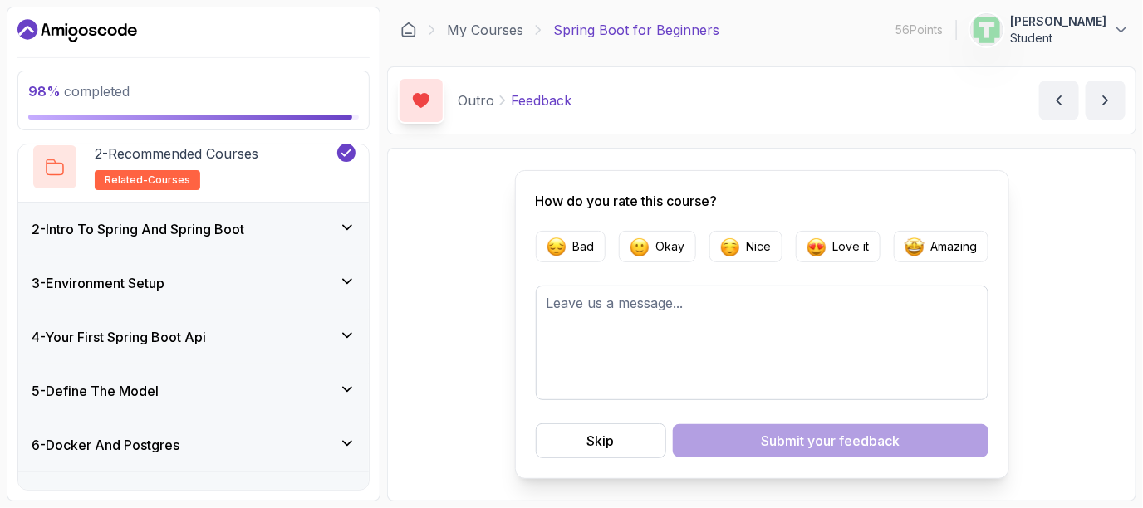
click at [345, 219] on icon at bounding box center [347, 227] width 17 height 17
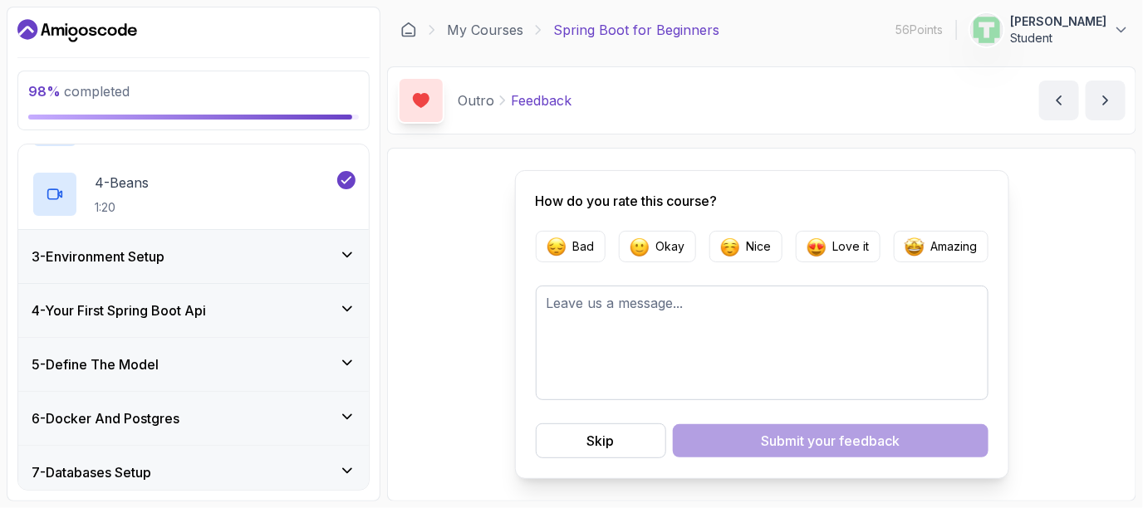
click at [337, 248] on div "3 - Environment Setup" at bounding box center [194, 257] width 324 height 20
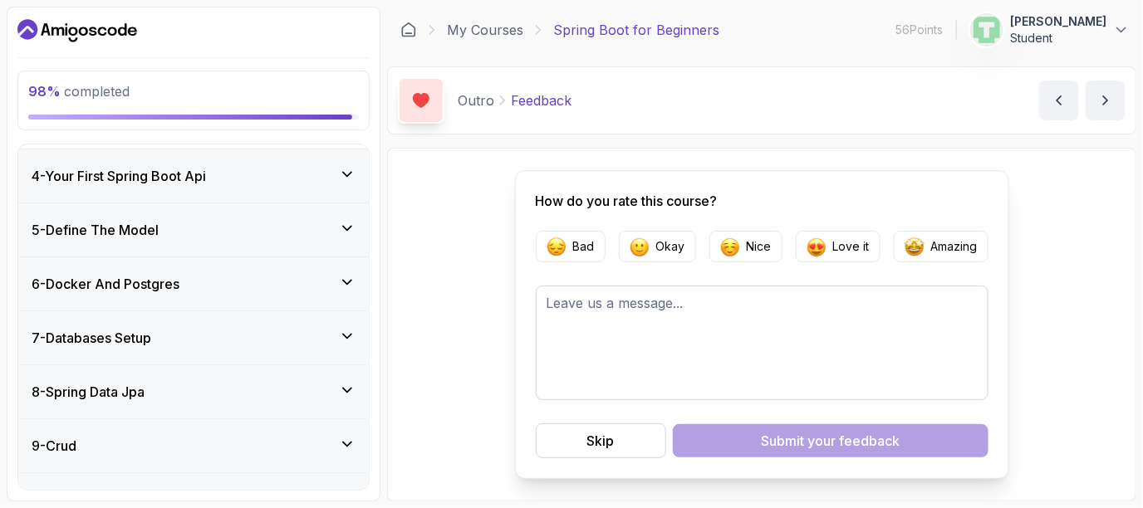
scroll to position [364, 0]
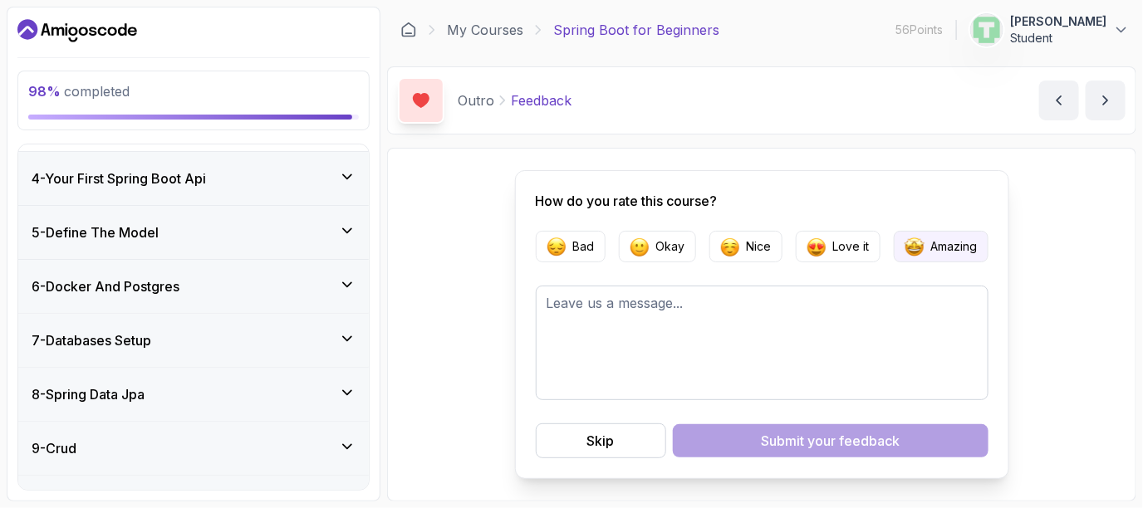
click at [933, 245] on p "Amazing" at bounding box center [954, 246] width 47 height 17
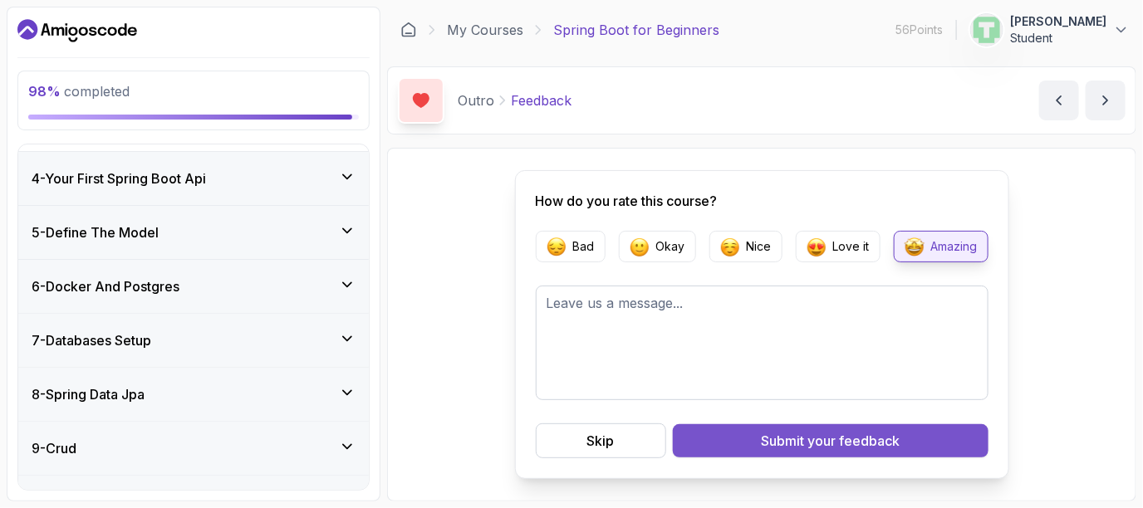
click at [798, 440] on div "Submit your feedback" at bounding box center [830, 441] width 139 height 20
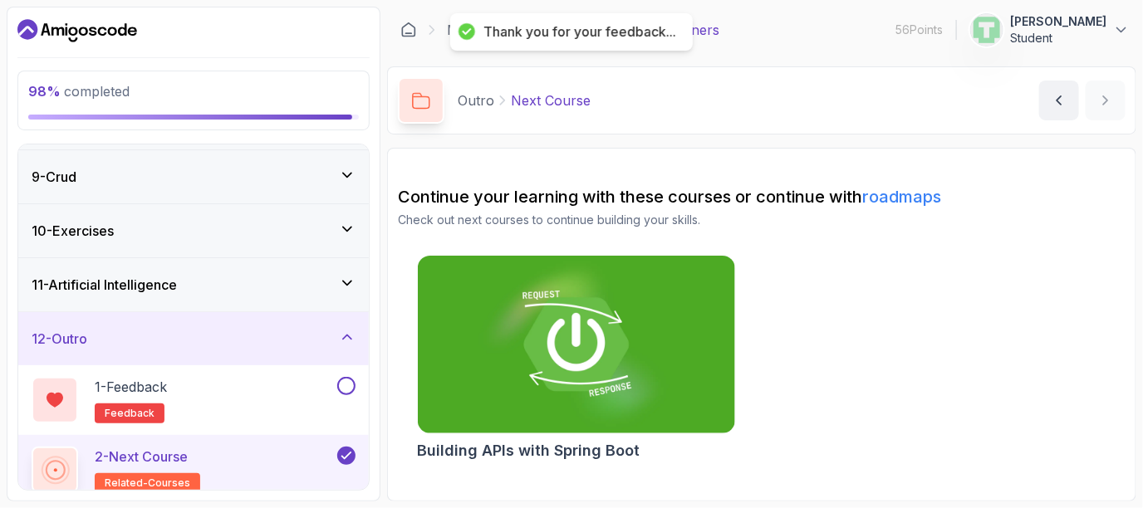
scroll to position [437, 0]
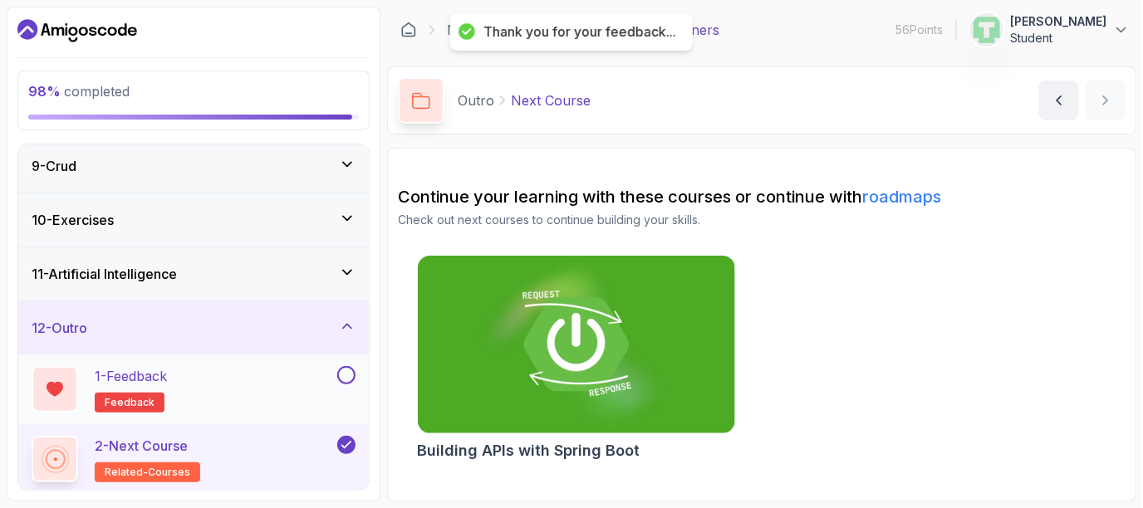
click at [345, 376] on button at bounding box center [346, 375] width 18 height 18
click at [197, 98] on p "98 % completed" at bounding box center [193, 91] width 331 height 20
click at [337, 279] on div "11 - Artificial Intelligence" at bounding box center [194, 274] width 324 height 20
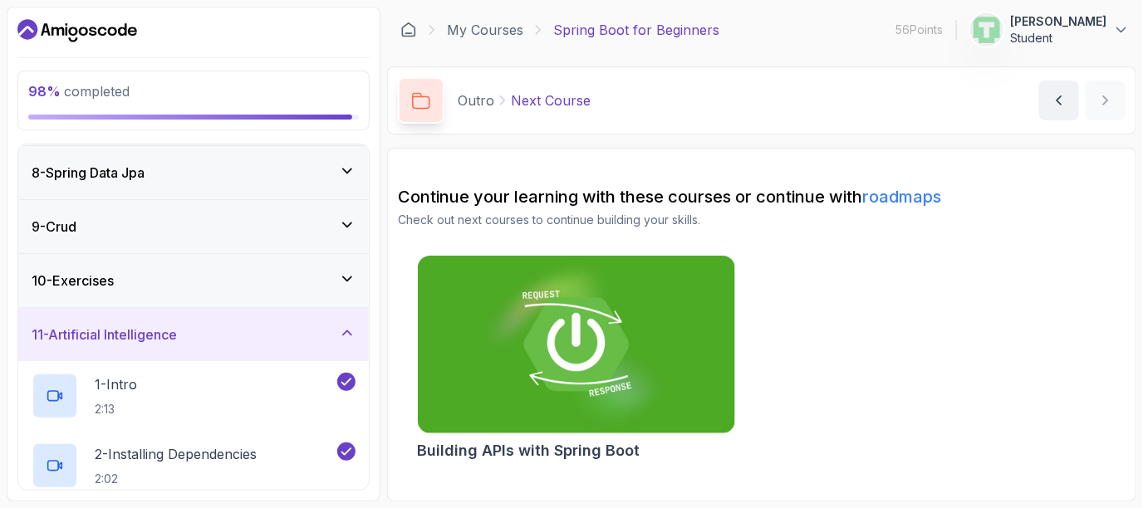
scroll to position [366, 0]
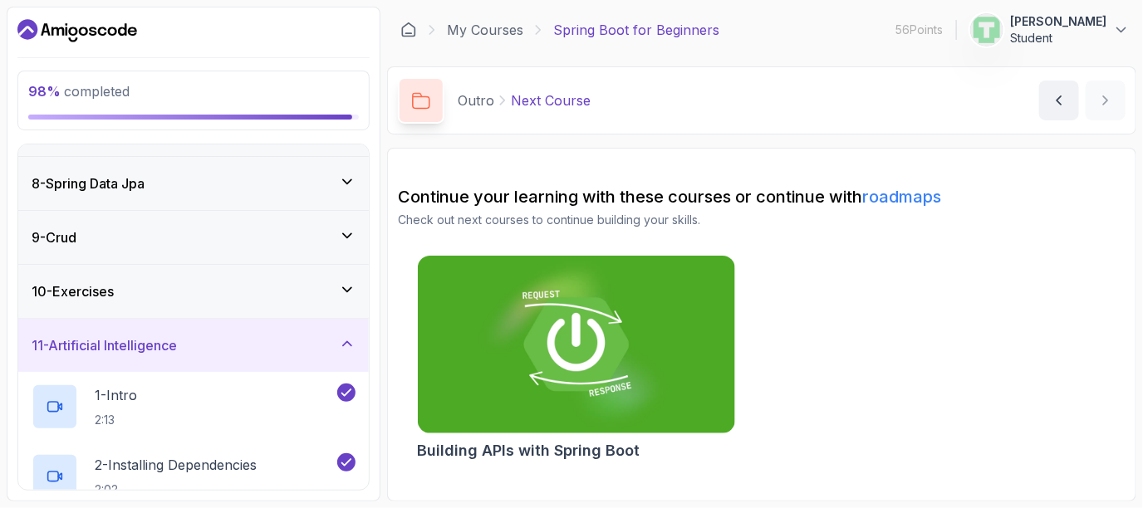
click at [340, 282] on icon at bounding box center [347, 290] width 17 height 17
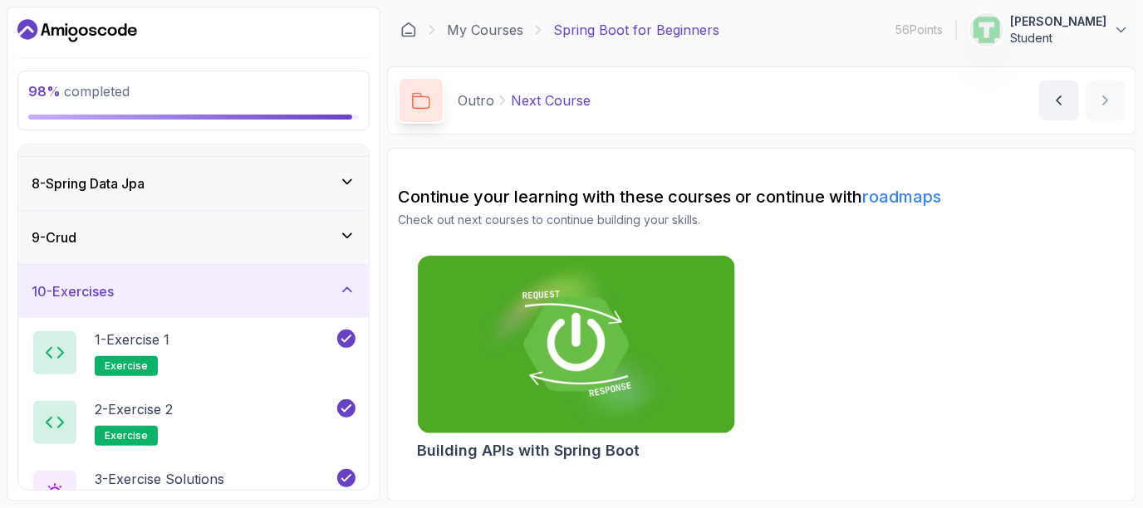
scroll to position [507, 0]
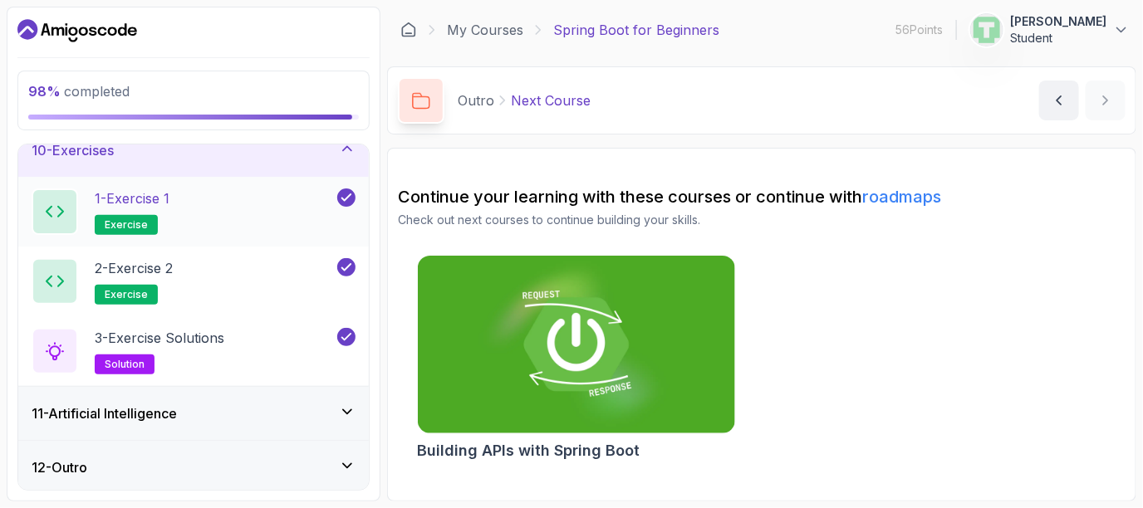
click at [118, 223] on span "exercise" at bounding box center [126, 225] width 43 height 13
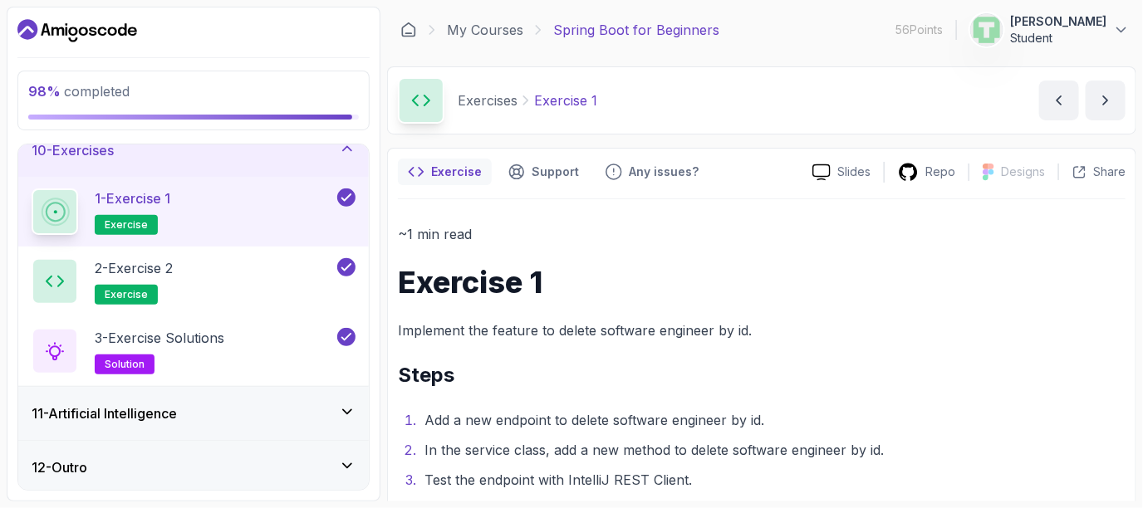
scroll to position [117, 0]
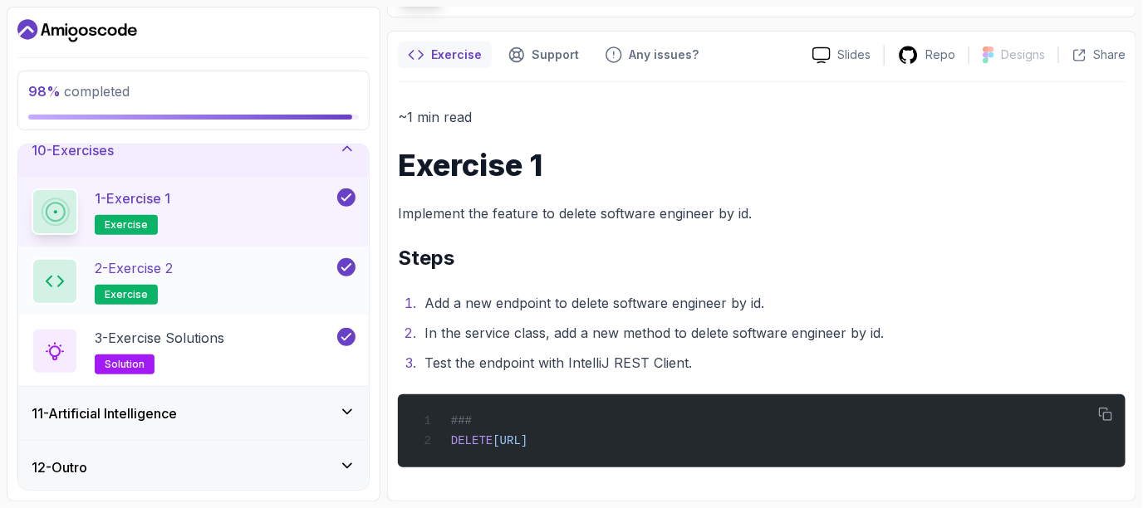
click at [234, 277] on div "2 - Exercise 2 exercise" at bounding box center [183, 281] width 302 height 47
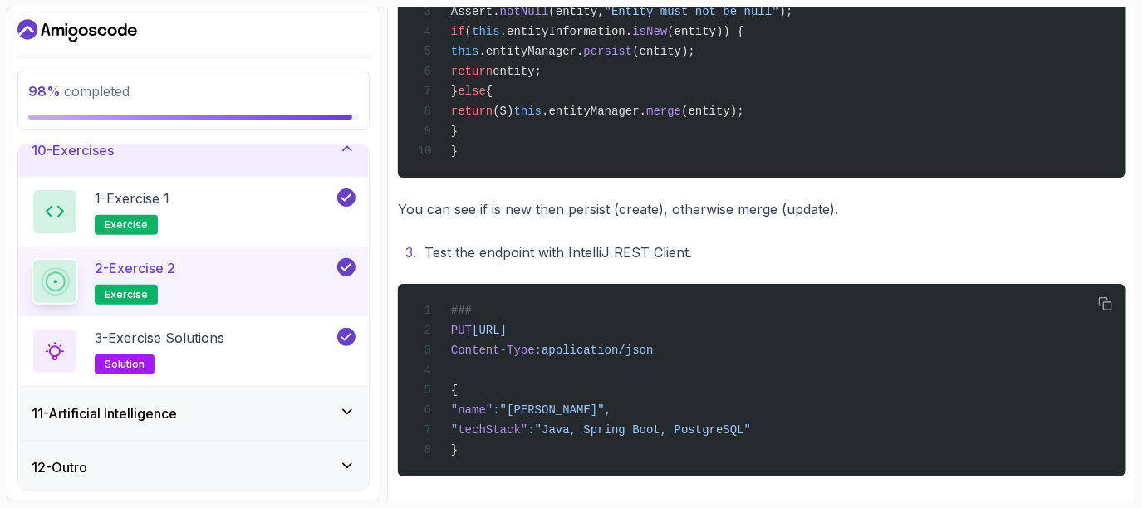
scroll to position [673, 0]
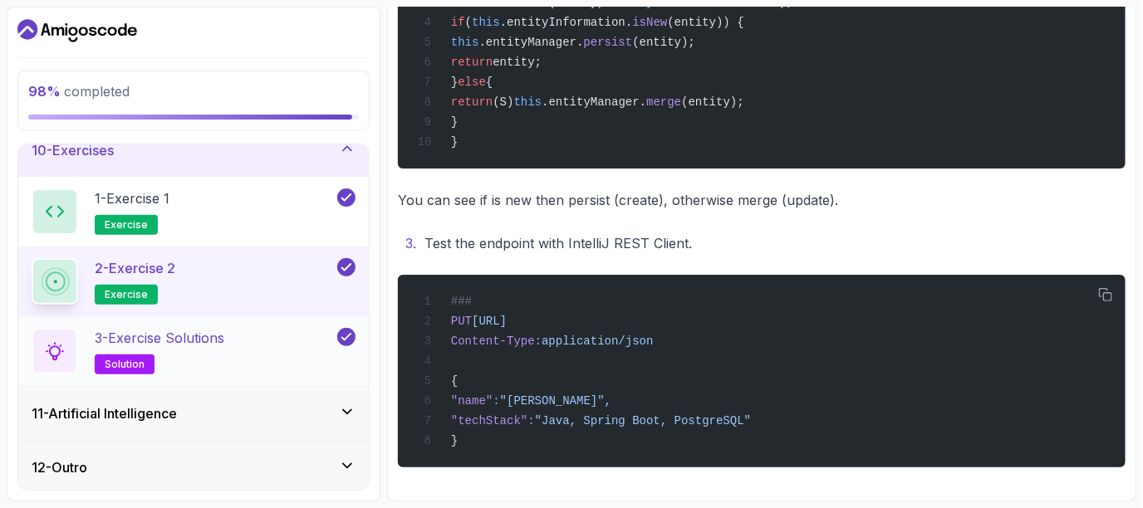
click at [303, 354] on div "3 - Exercise Solutions solution" at bounding box center [183, 351] width 302 height 47
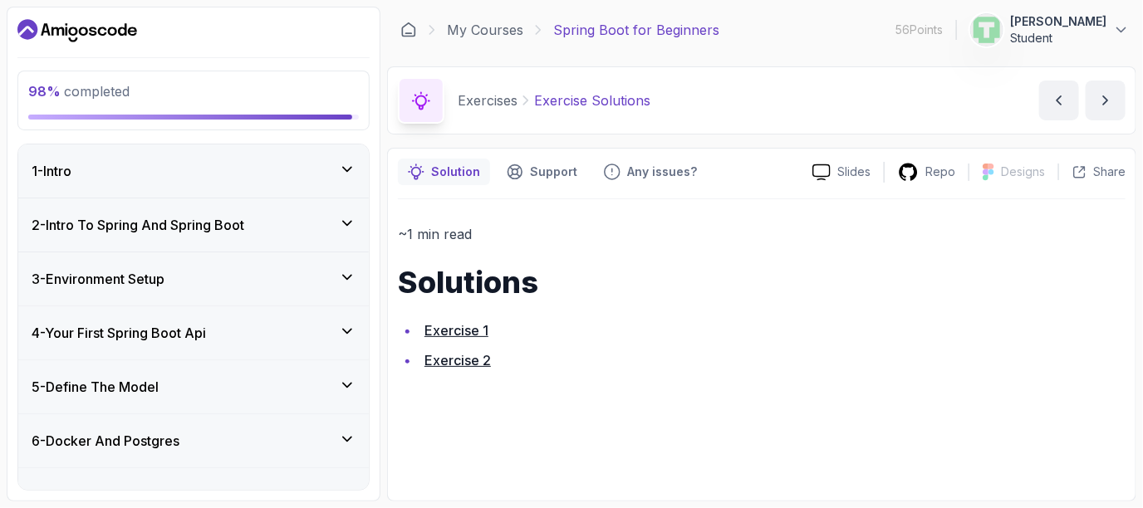
click at [345, 156] on div "1 - Intro" at bounding box center [193, 171] width 351 height 53
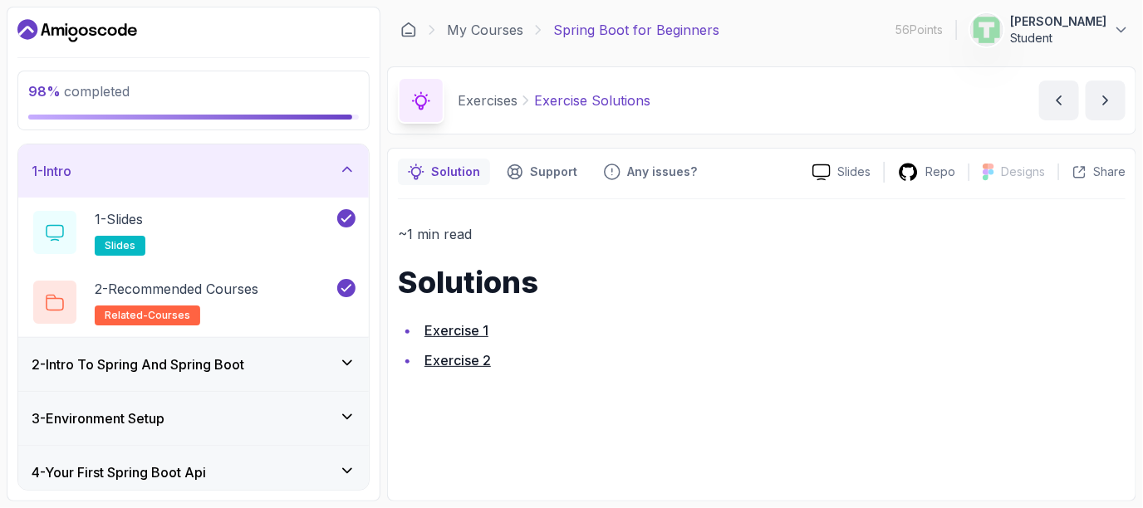
click at [317, 357] on div "2 - Intro To Spring And Spring Boot" at bounding box center [194, 365] width 324 height 20
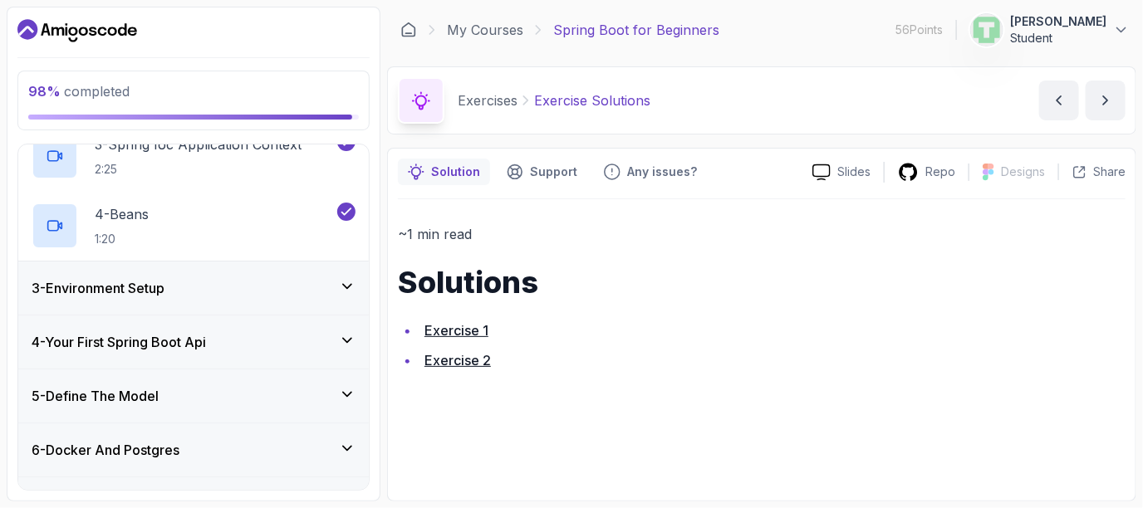
scroll to position [272, 0]
click at [342, 267] on div "3 - Environment Setup" at bounding box center [193, 286] width 351 height 53
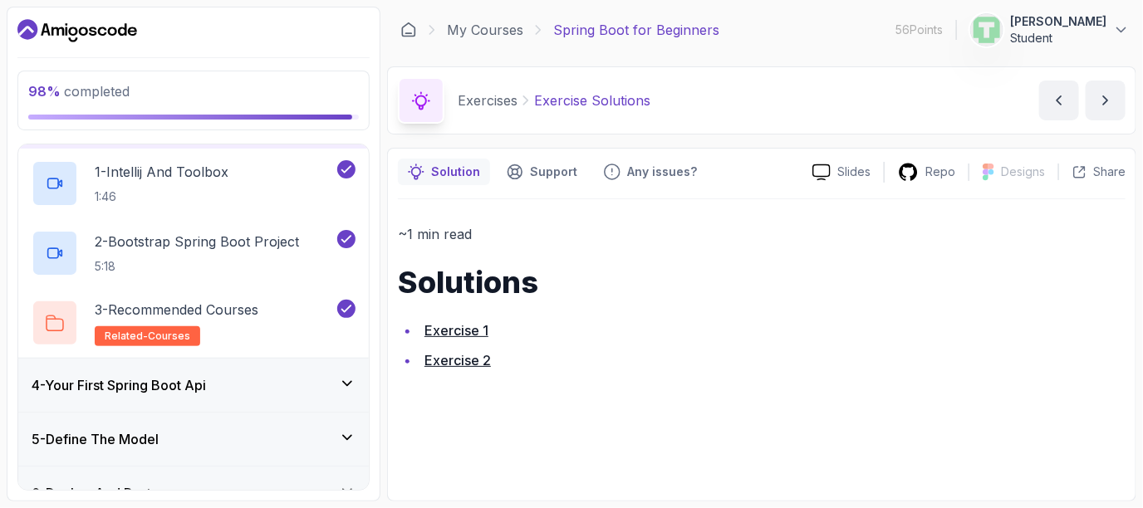
scroll to position [160, 0]
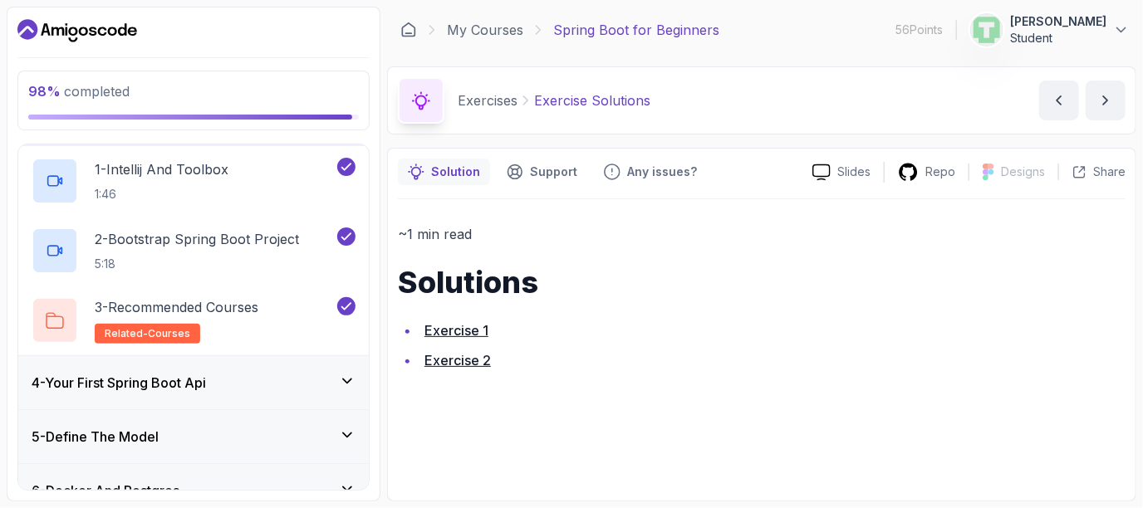
click at [305, 373] on div "4 - Your First Spring Boot Api" at bounding box center [194, 383] width 324 height 20
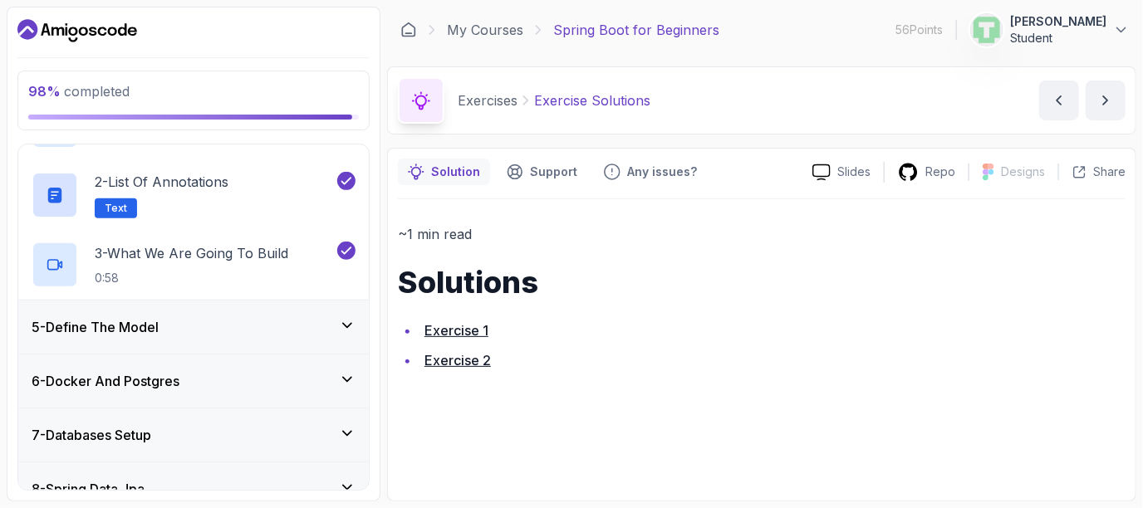
scroll to position [270, 0]
click at [305, 339] on div "5 - Define The Model" at bounding box center [193, 326] width 351 height 53
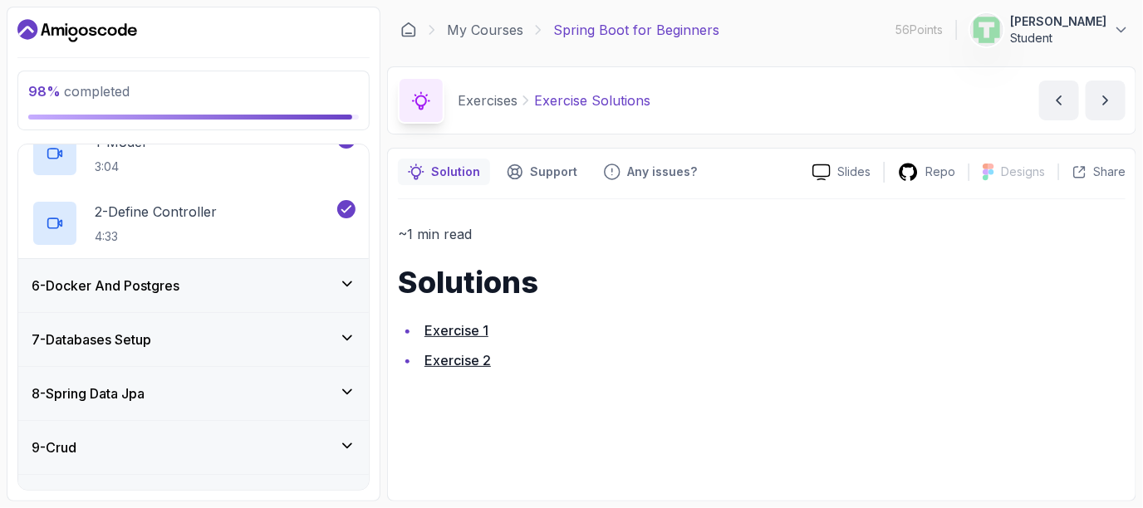
scroll to position [300, 0]
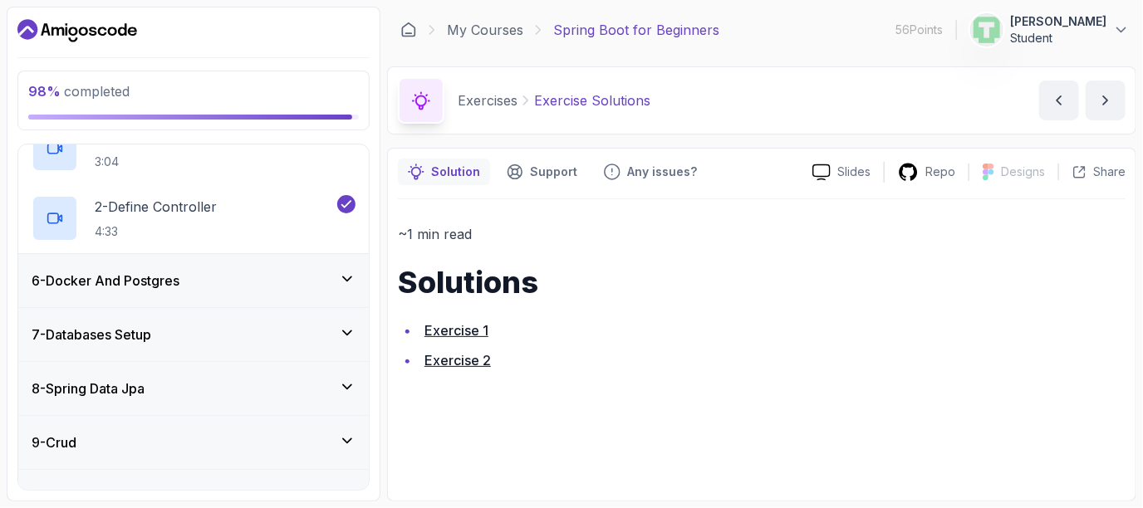
click at [312, 296] on div "6 - Docker And Postgres" at bounding box center [193, 280] width 351 height 53
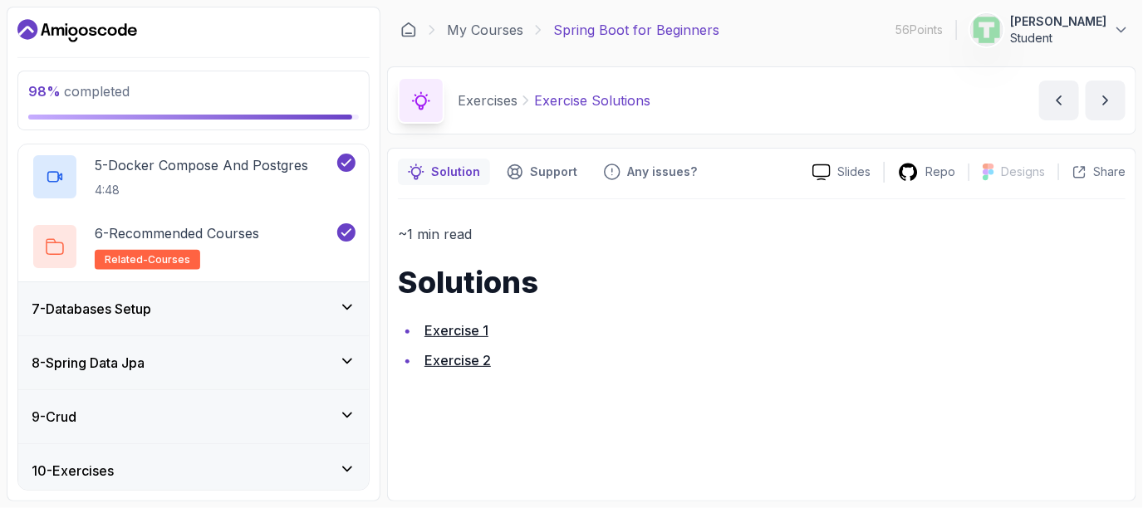
scroll to position [607, 0]
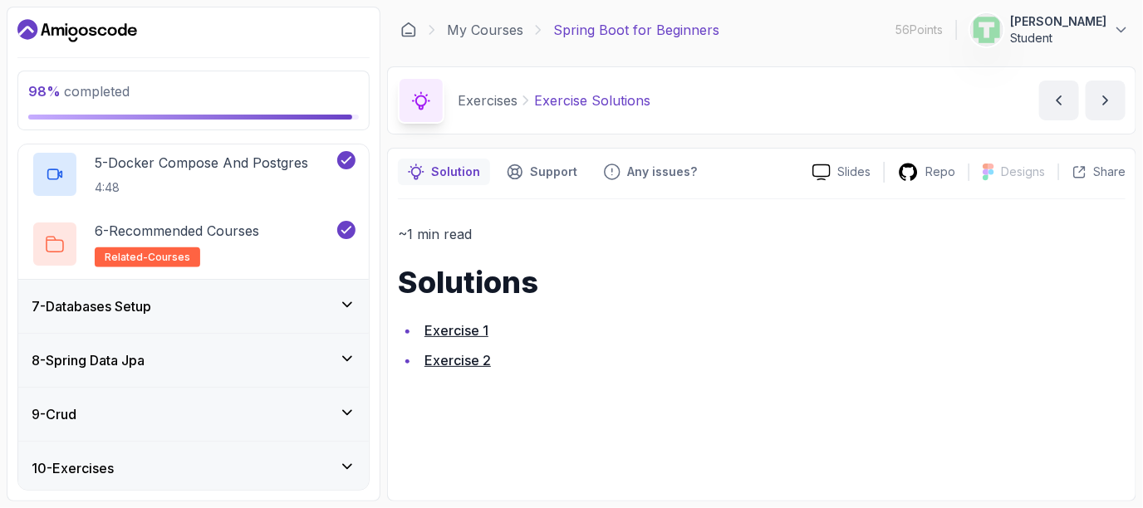
click at [312, 297] on div "7 - Databases Setup" at bounding box center [194, 307] width 324 height 20
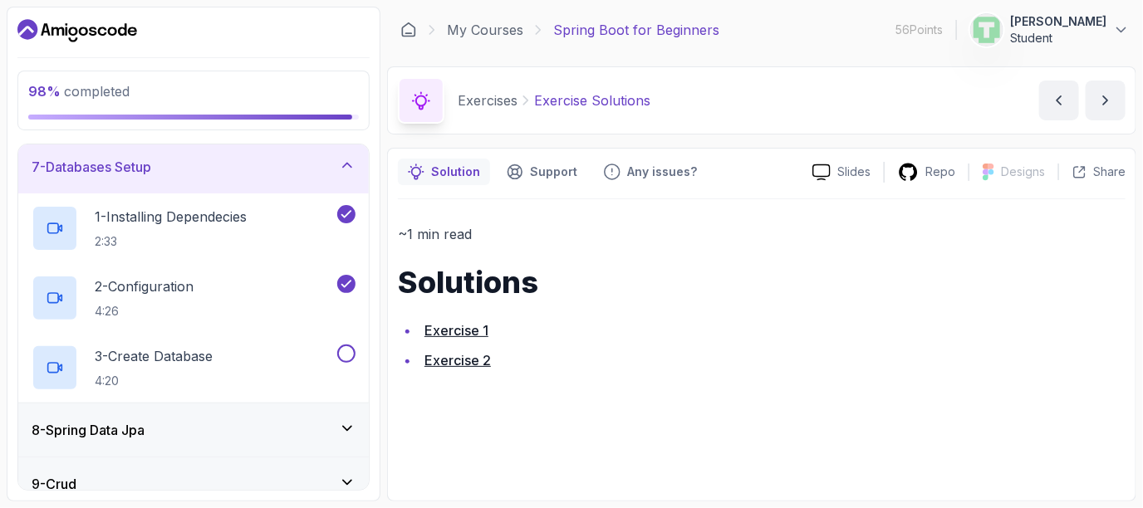
scroll to position [331, 0]
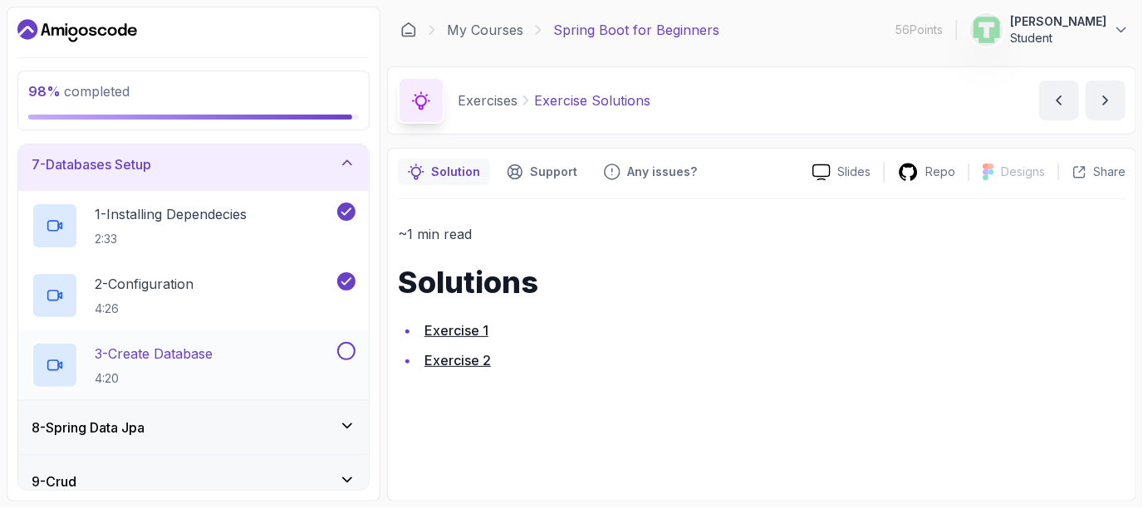
click at [344, 345] on button at bounding box center [346, 351] width 18 height 18
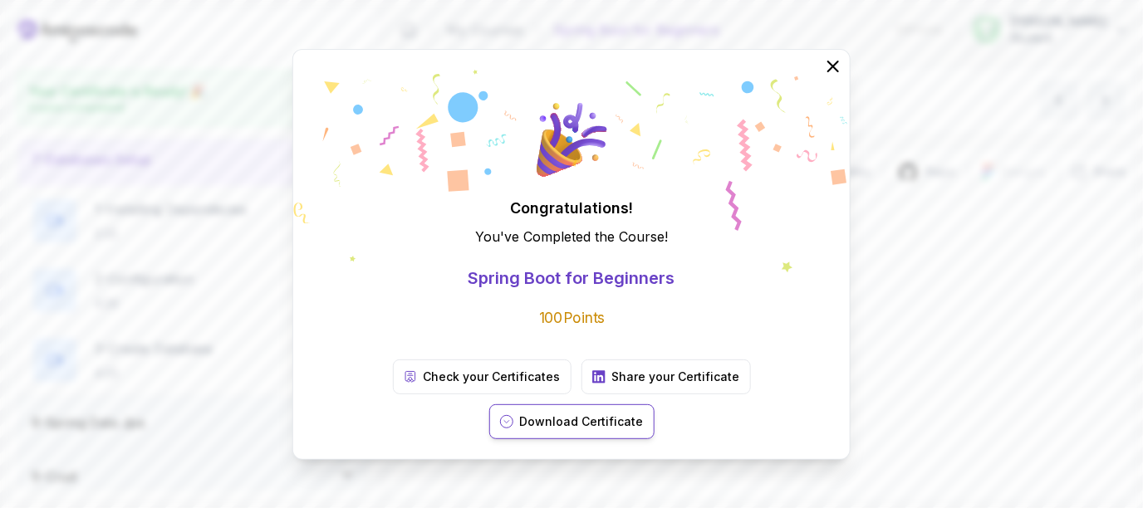
click at [644, 414] on p "Download Certificate" at bounding box center [582, 422] width 124 height 17
